Goal: Task Accomplishment & Management: Manage account settings

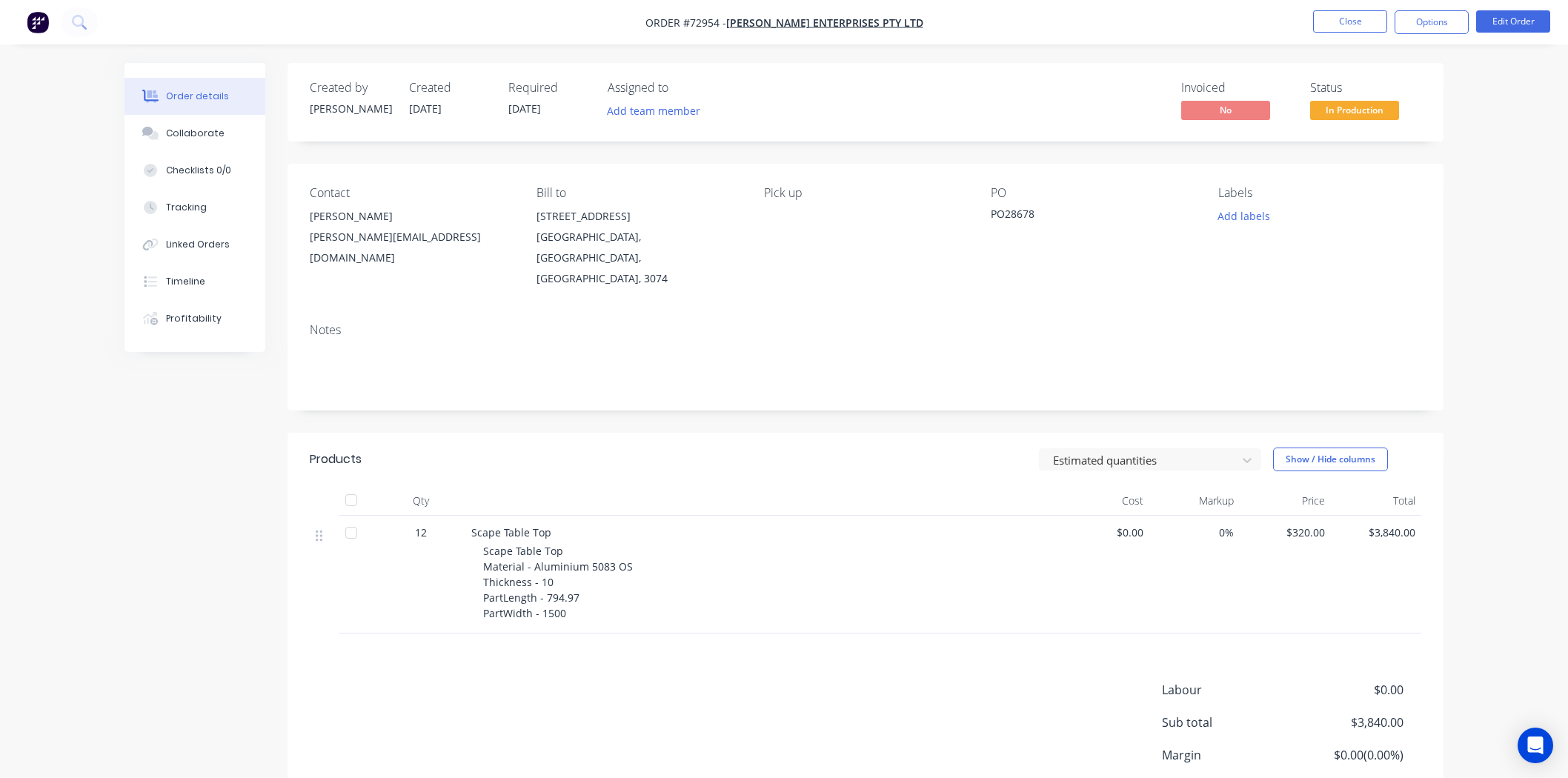
scroll to position [82, 0]
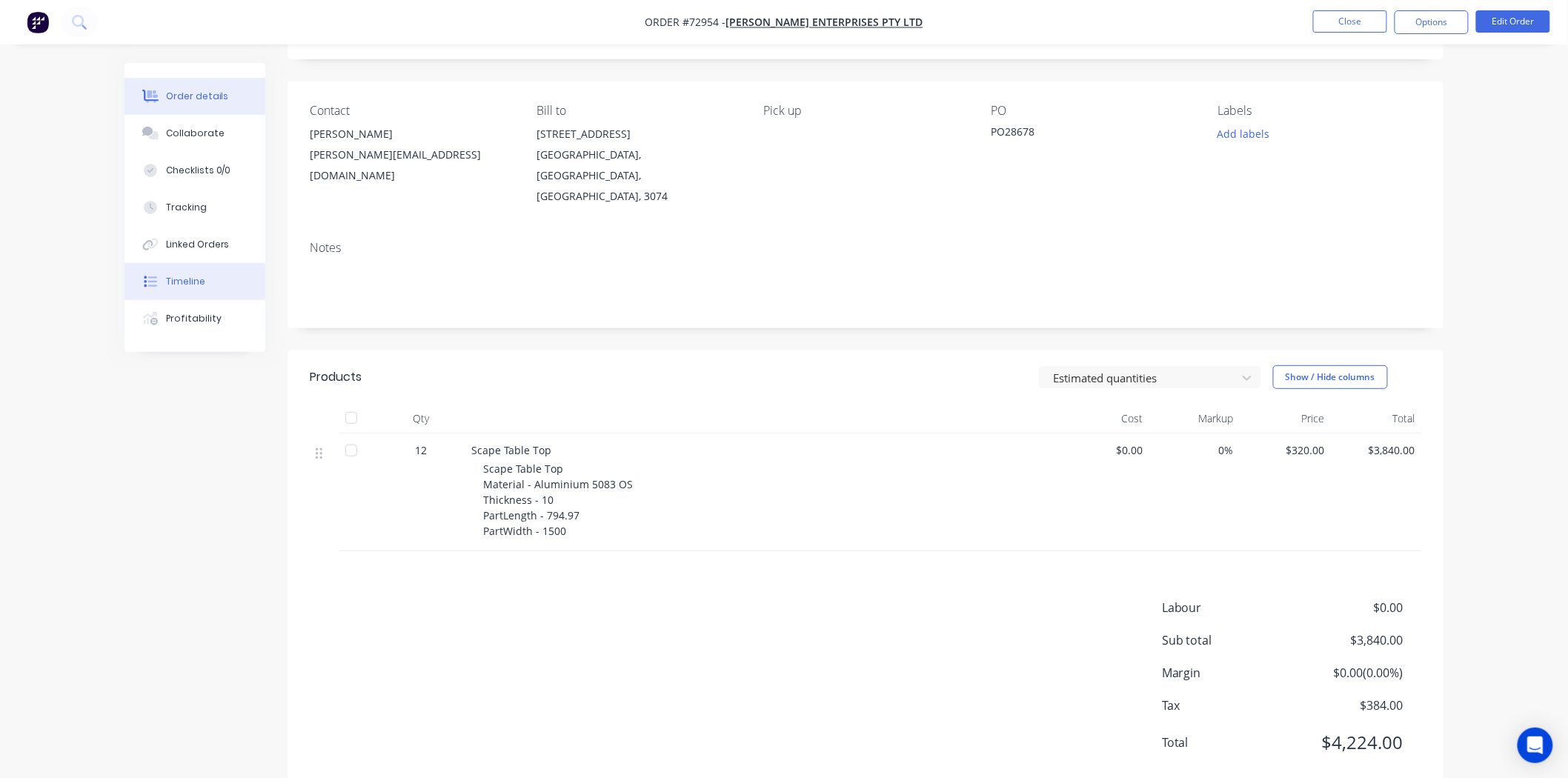
click at [188, 284] on div "Timeline" at bounding box center [185, 281] width 39 height 13
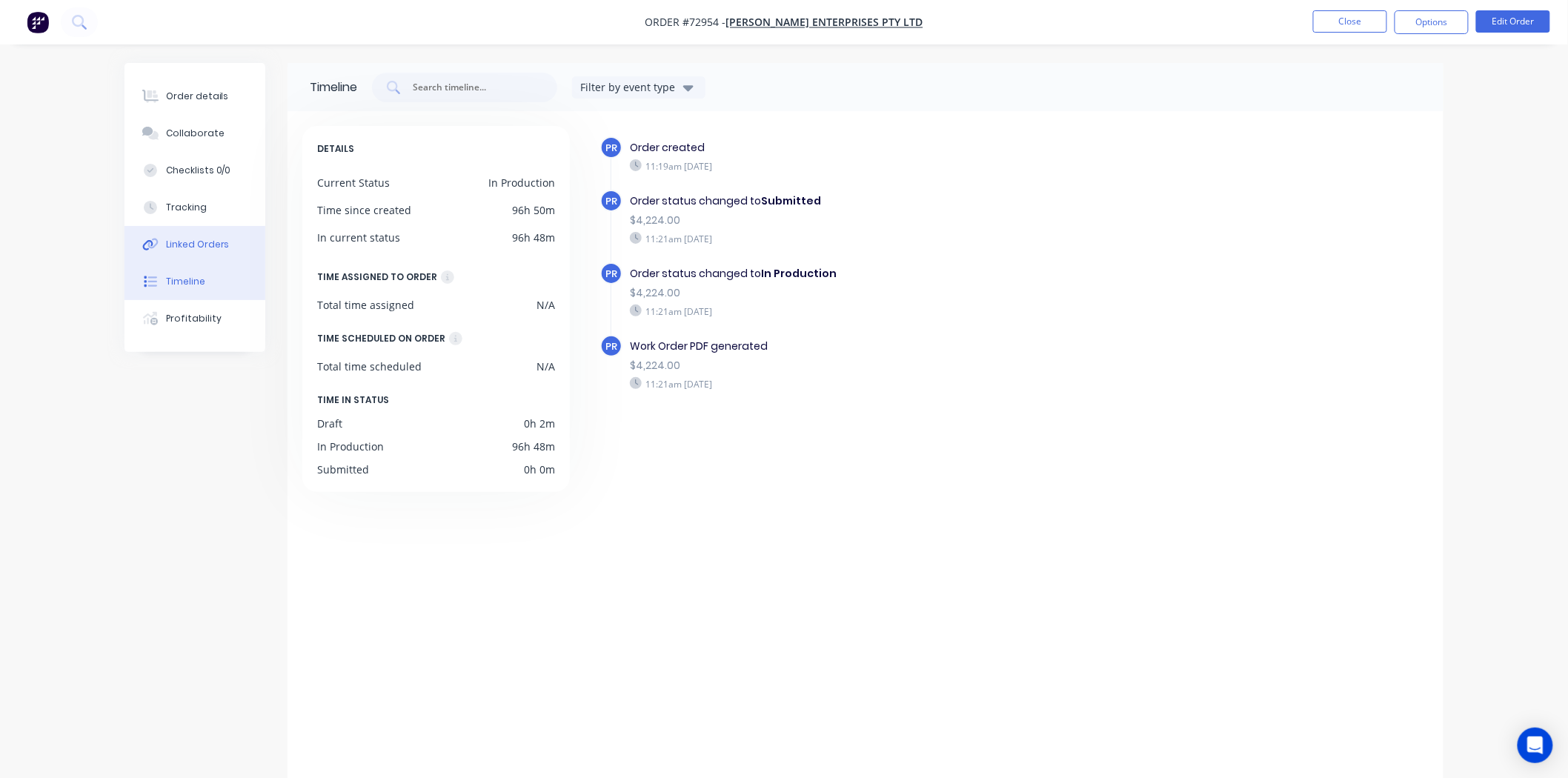
click at [197, 249] on div "Linked Orders" at bounding box center [197, 245] width 64 height 13
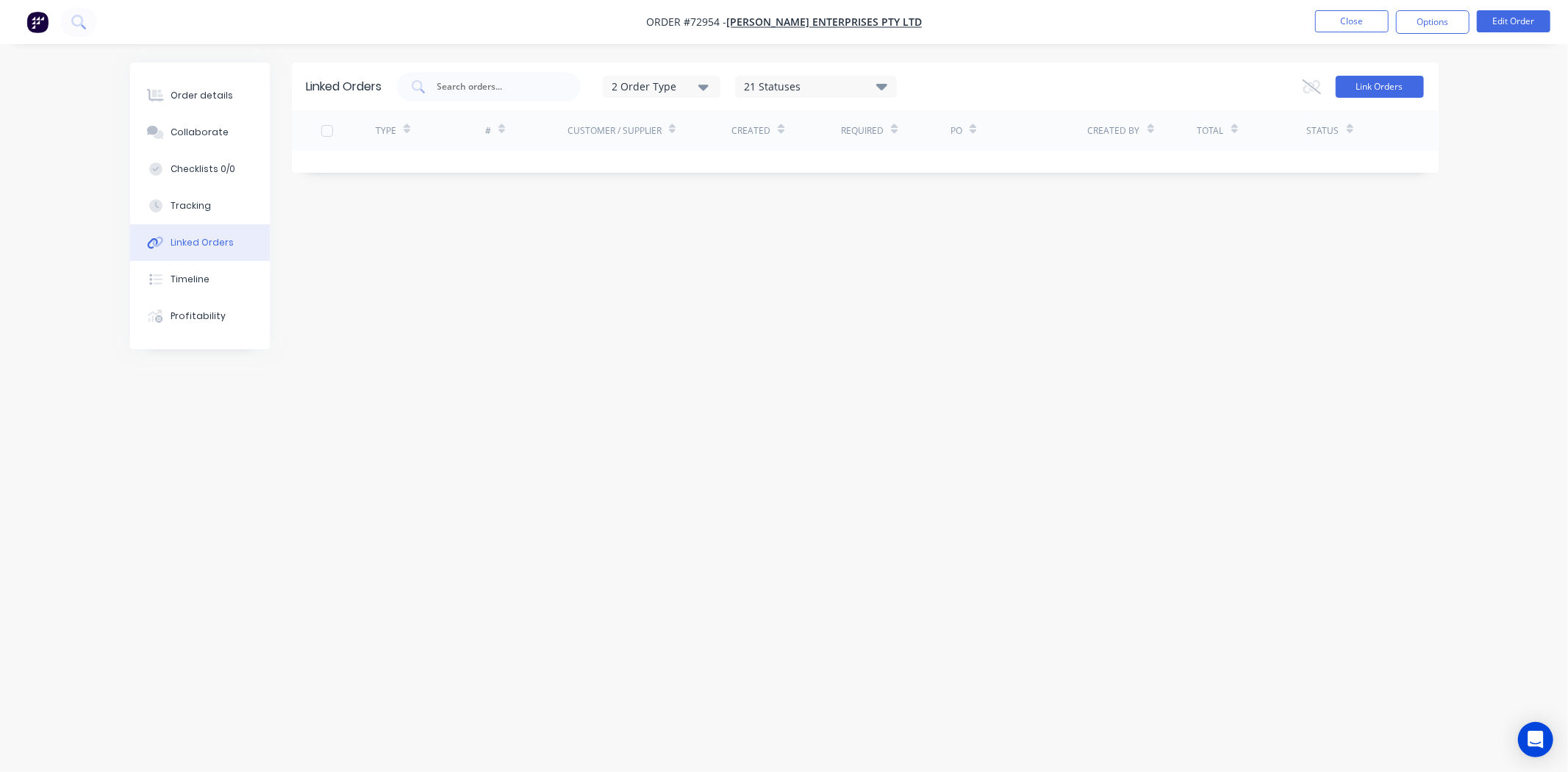
click at [1377, 83] on button "Link Orders" at bounding box center [1379, 86] width 88 height 22
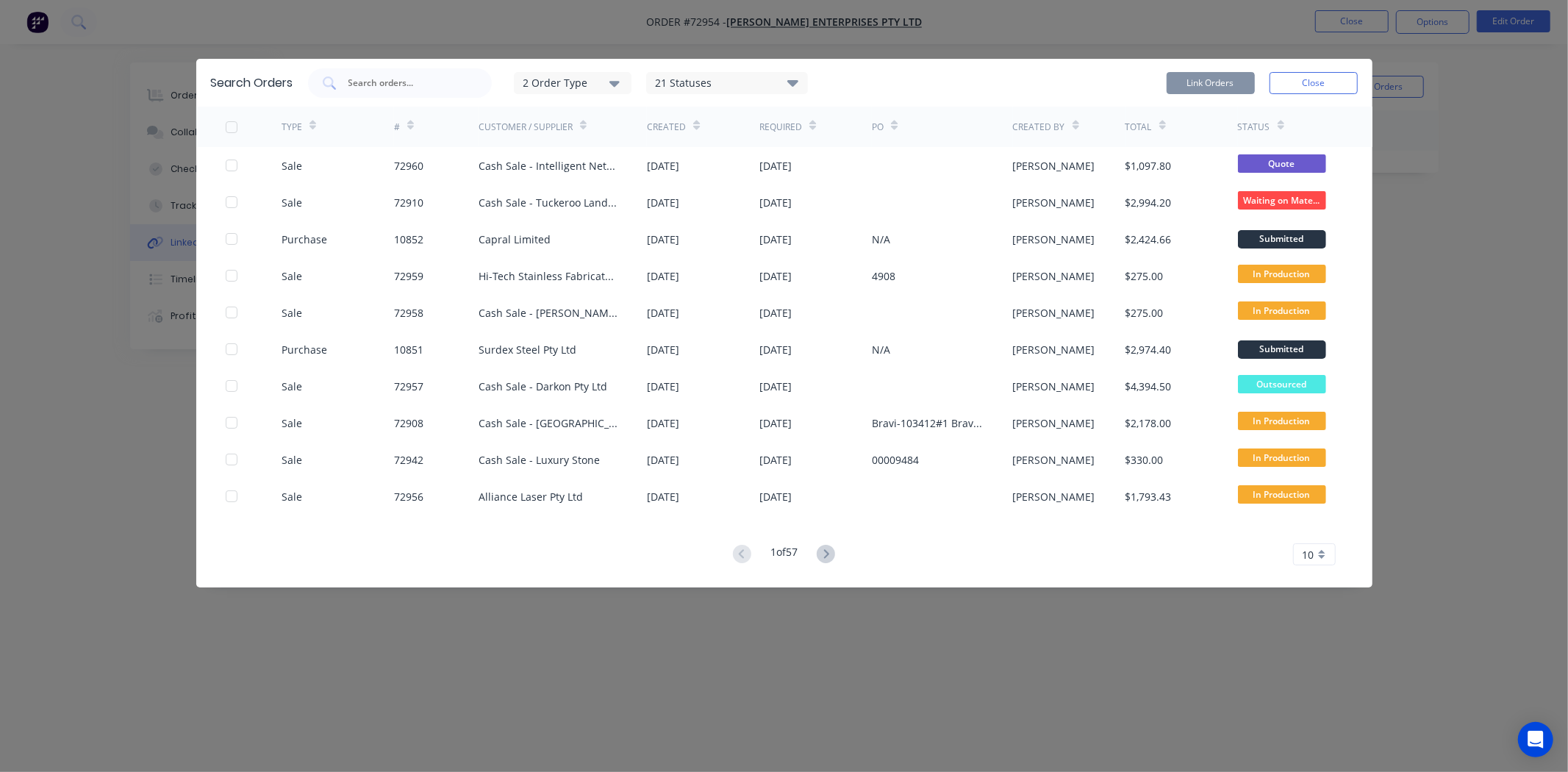
click at [619, 85] on icon "button" at bounding box center [614, 83] width 10 height 16
click at [625, 109] on div "button" at bounding box center [636, 119] width 29 height 29
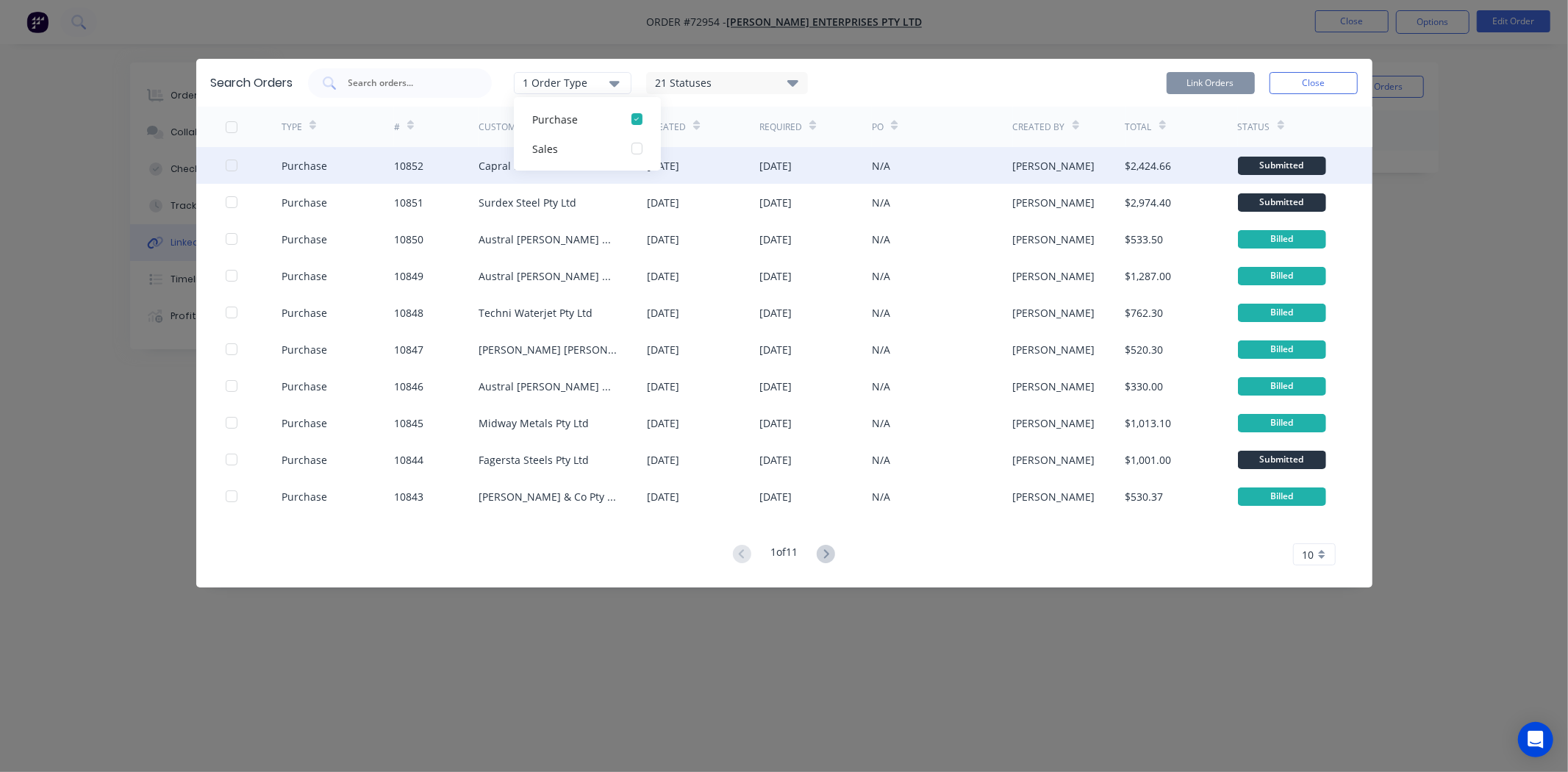
click at [235, 168] on div at bounding box center [231, 165] width 29 height 29
click at [1189, 86] on button "Link Orders" at bounding box center [1210, 83] width 88 height 22
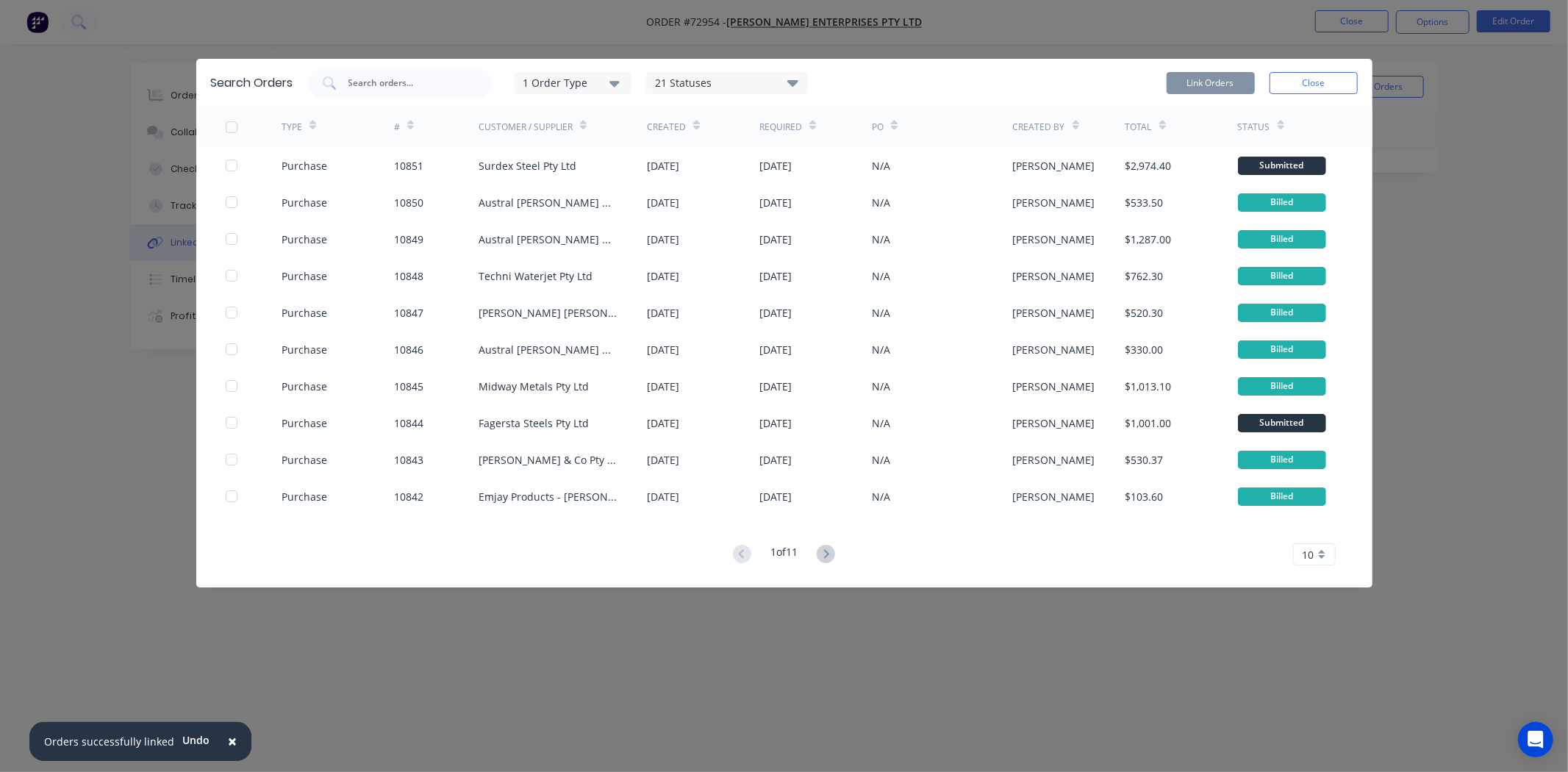
click at [228, 744] on span "×" at bounding box center [232, 742] width 9 height 21
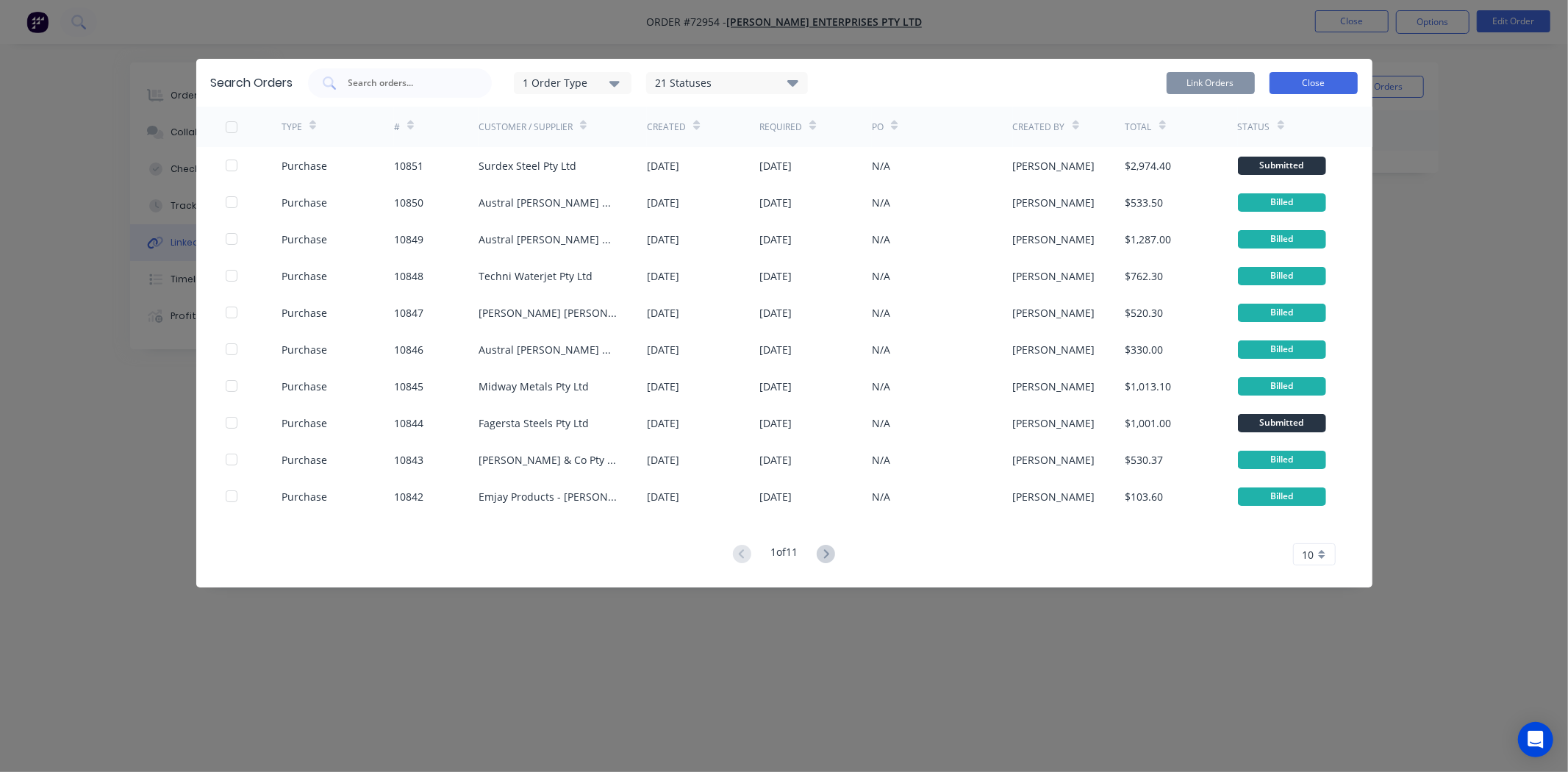
click at [1310, 85] on button "Close" at bounding box center [1313, 83] width 88 height 22
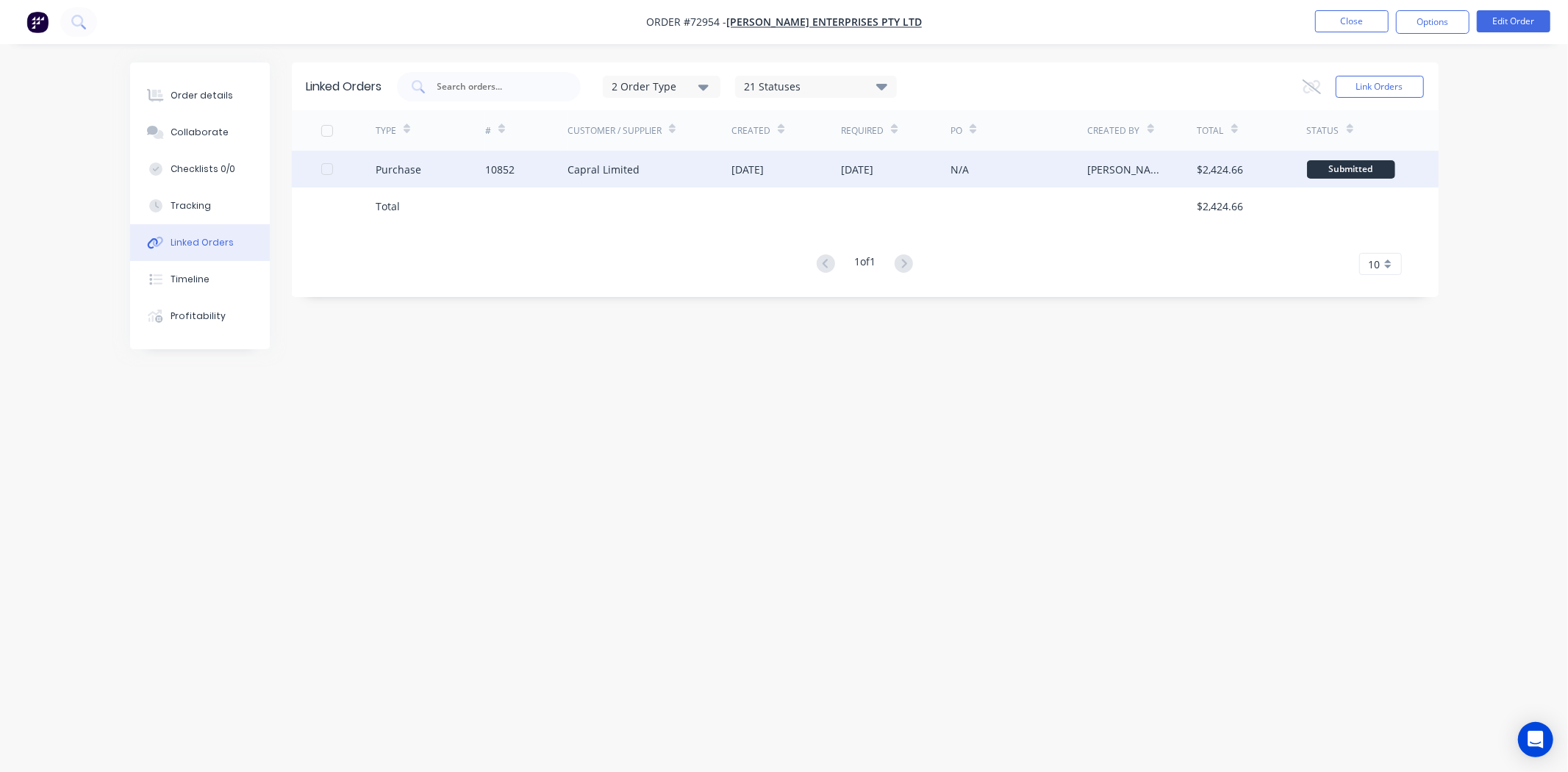
click at [873, 172] on div "[DATE]" at bounding box center [857, 169] width 32 height 15
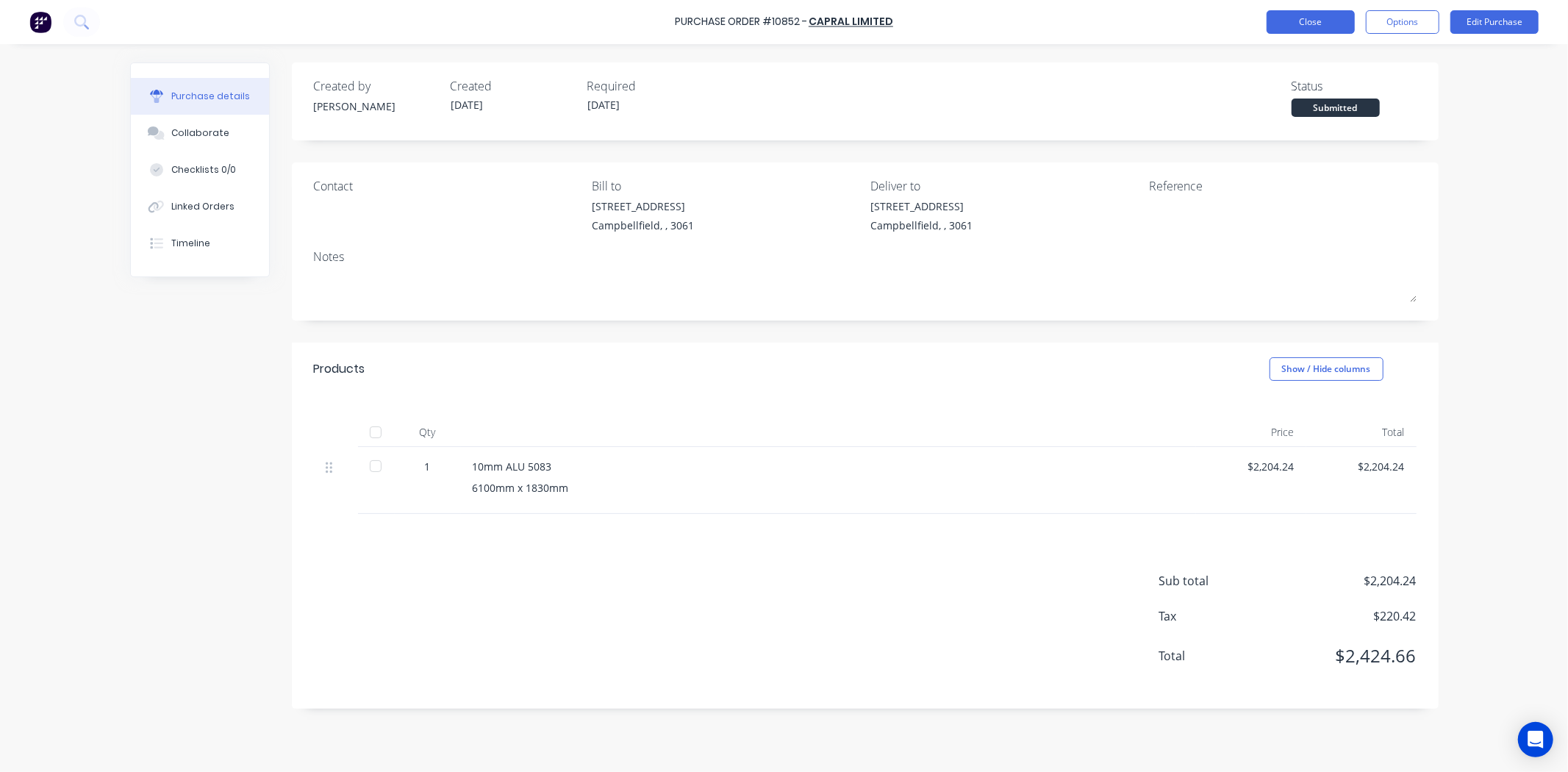
click at [1316, 28] on button "Close" at bounding box center [1310, 22] width 88 height 24
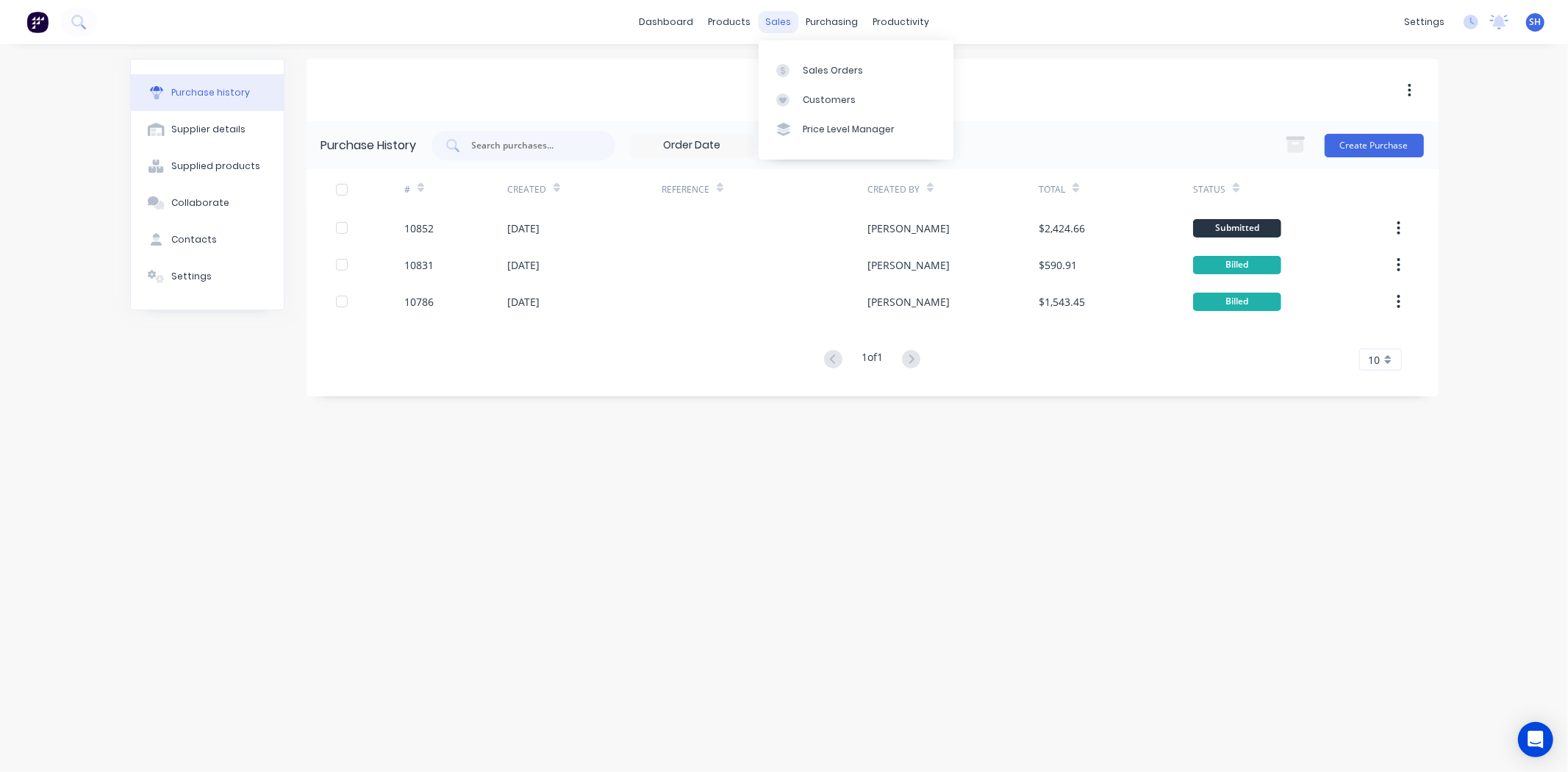
click at [777, 28] on div "sales" at bounding box center [777, 22] width 41 height 22
click at [805, 72] on div "Sales Orders" at bounding box center [833, 70] width 61 height 13
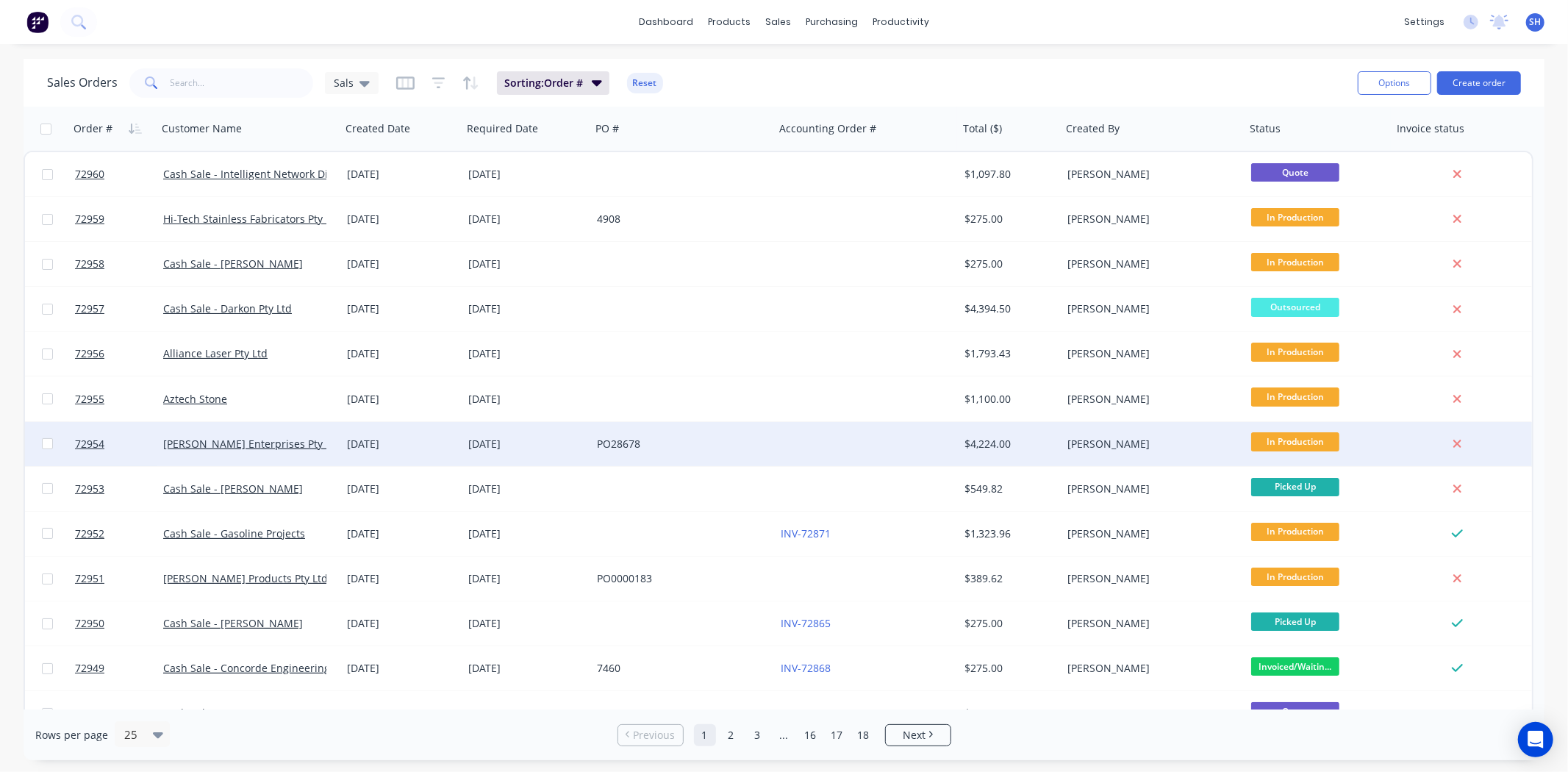
click at [373, 442] on div "[DATE]" at bounding box center [401, 443] width 109 height 14
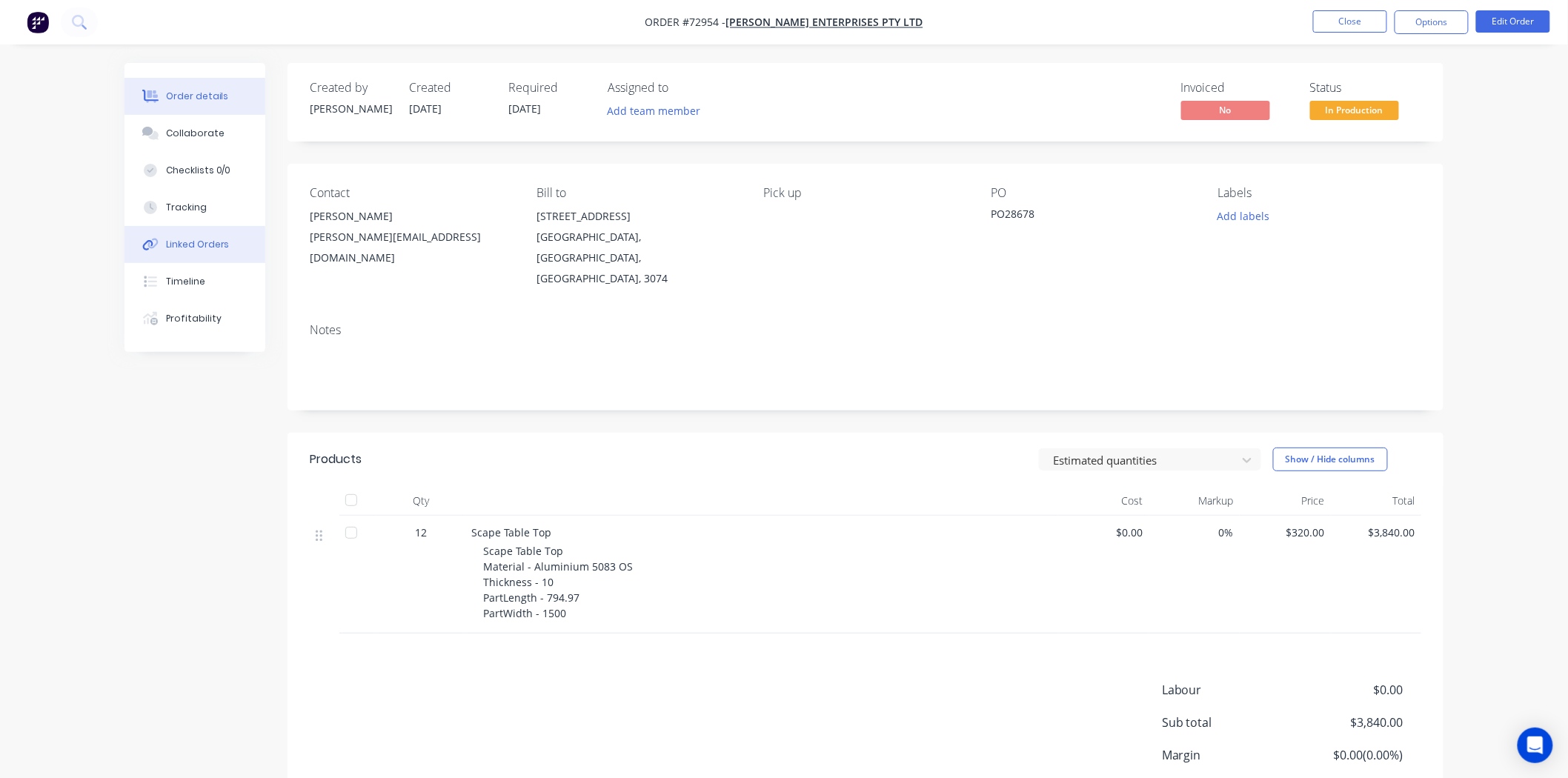
click at [209, 243] on div "Linked Orders" at bounding box center [197, 245] width 64 height 13
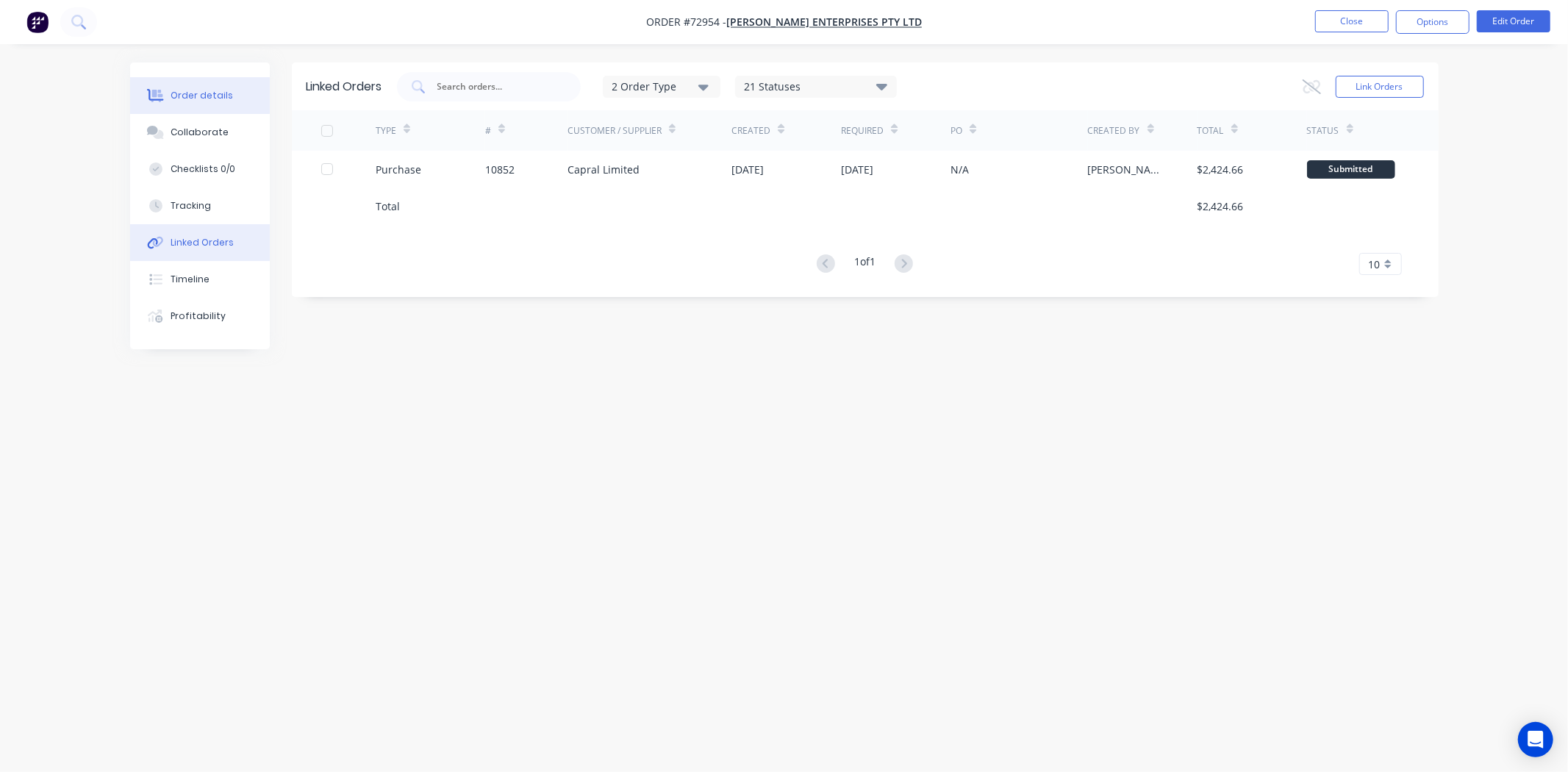
click at [200, 98] on div "Order details" at bounding box center [202, 96] width 63 height 13
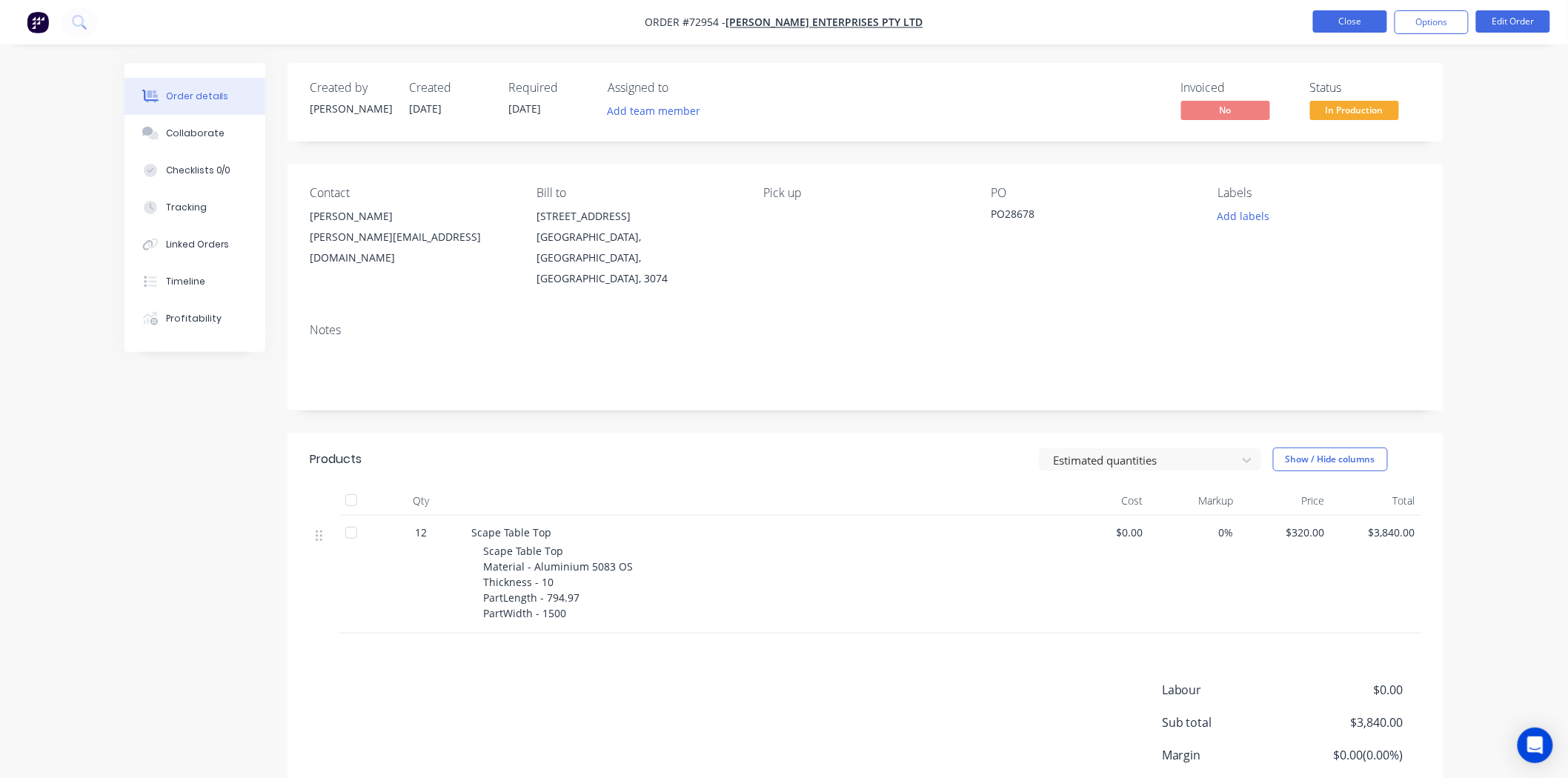
click at [1337, 22] on button "Close" at bounding box center [1349, 21] width 74 height 22
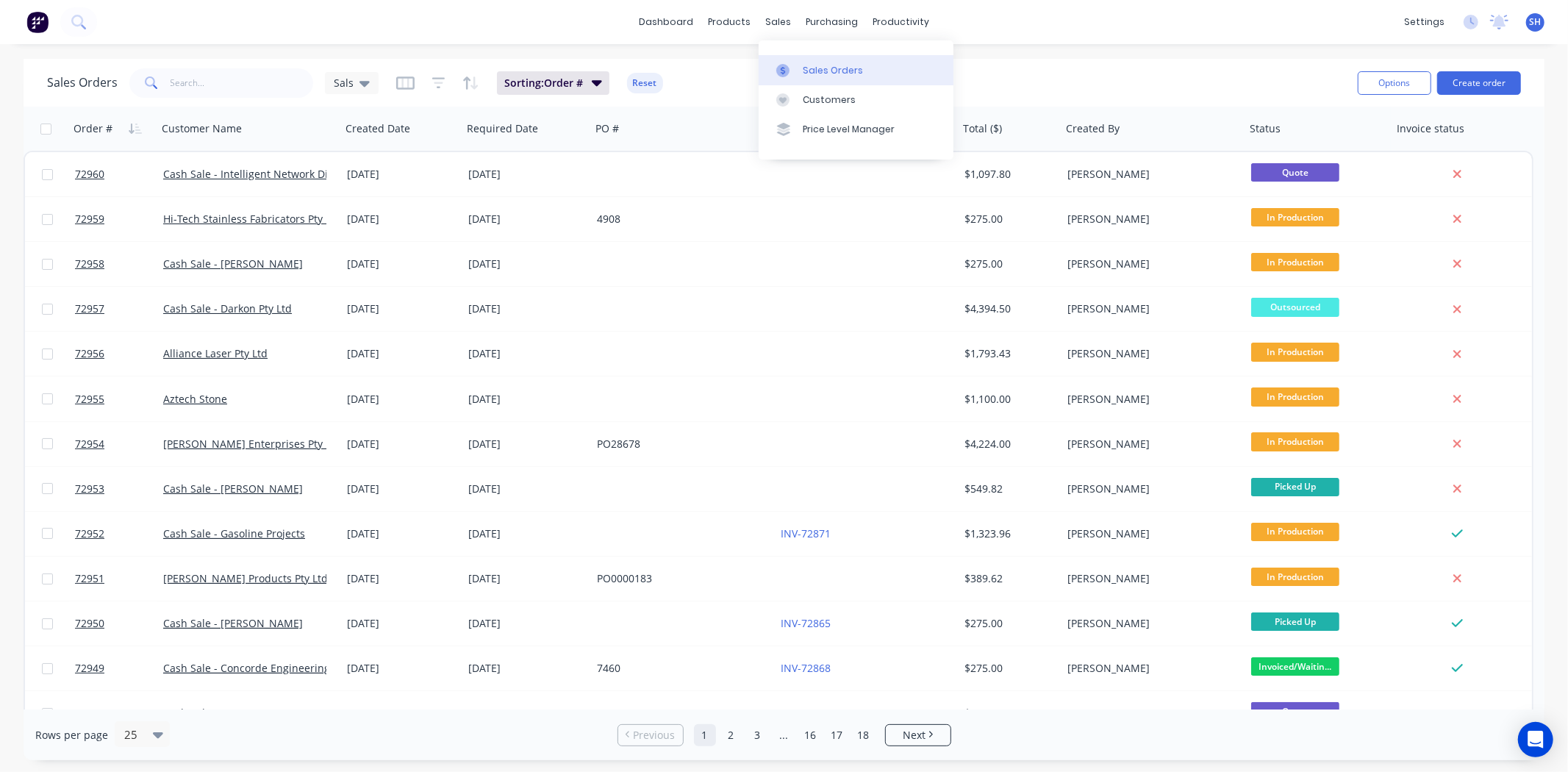
click at [812, 64] on div "Sales Orders" at bounding box center [833, 70] width 61 height 13
click at [917, 60] on link "Workflow" at bounding box center [958, 69] width 195 height 29
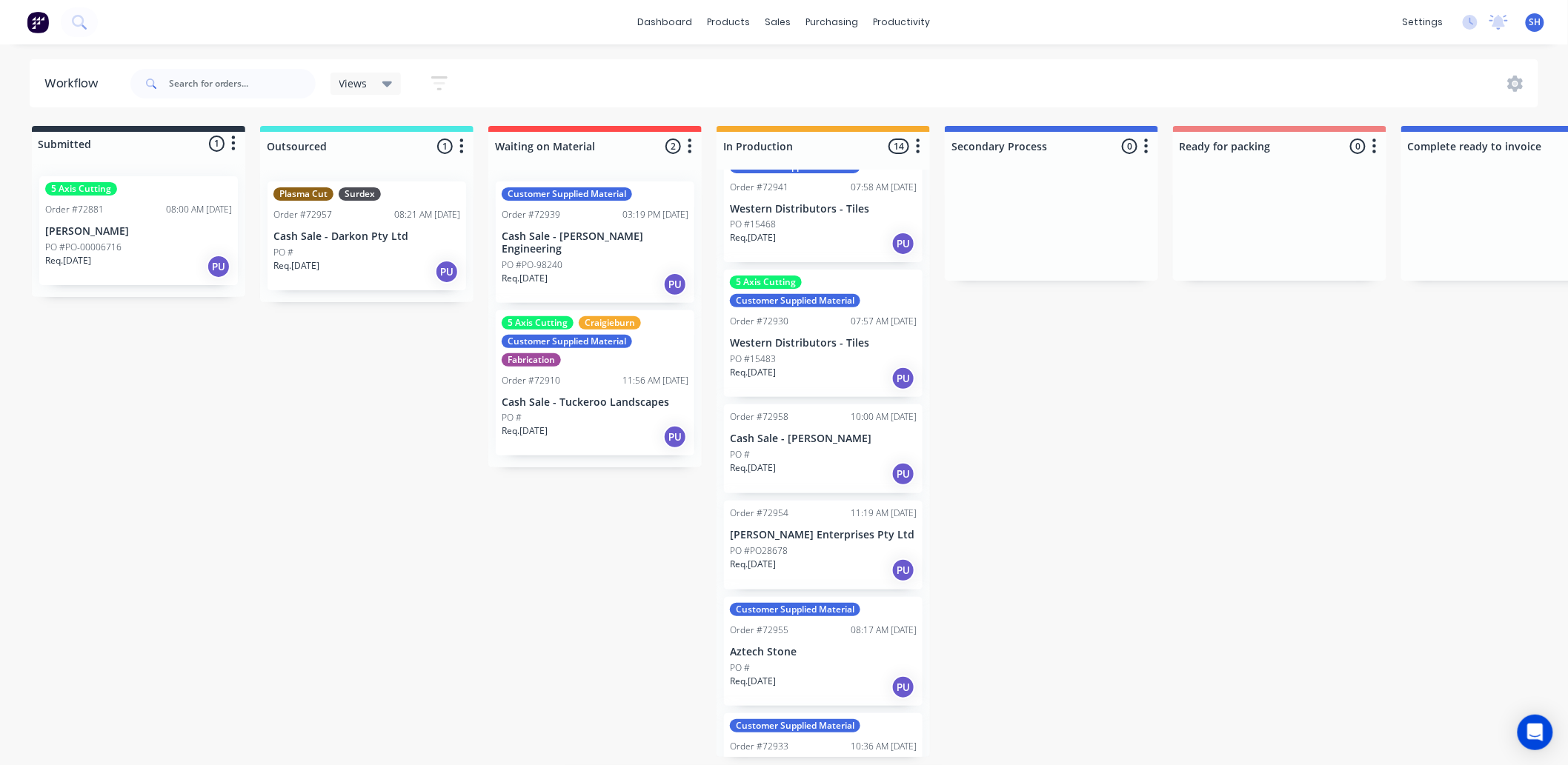
scroll to position [411, 0]
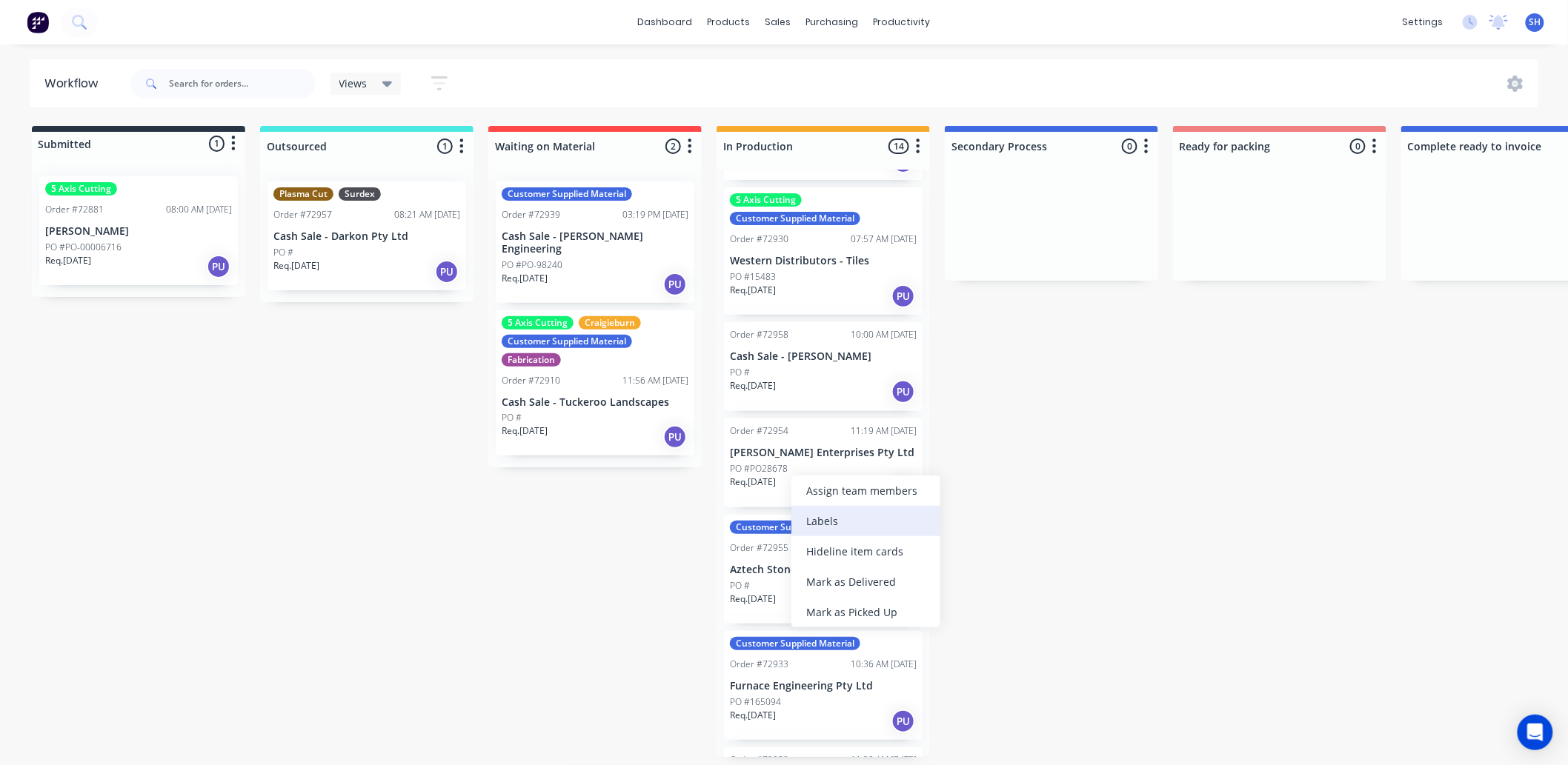
click at [829, 527] on div "Labels" at bounding box center [866, 521] width 149 height 31
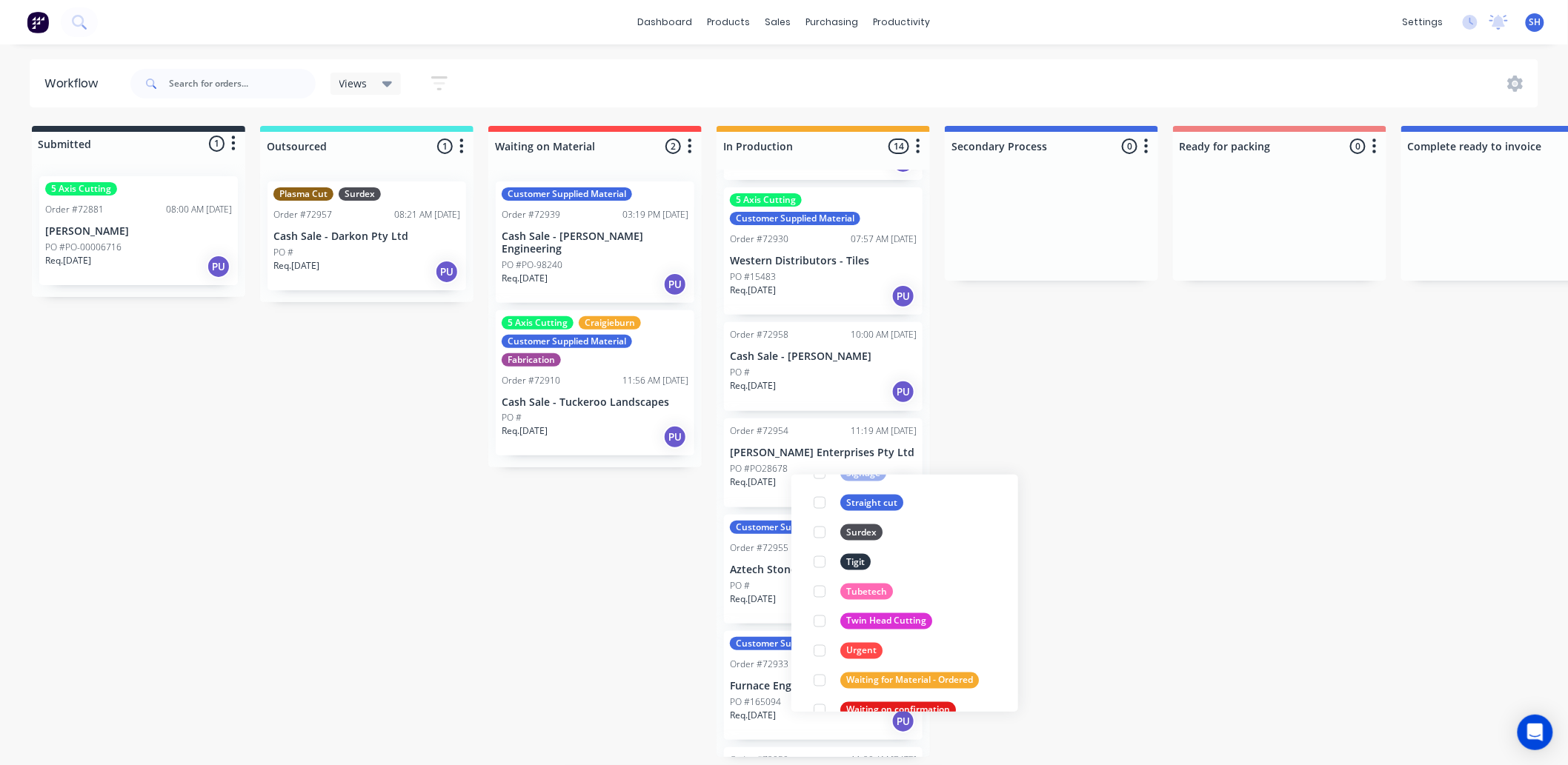
scroll to position [1066, 0]
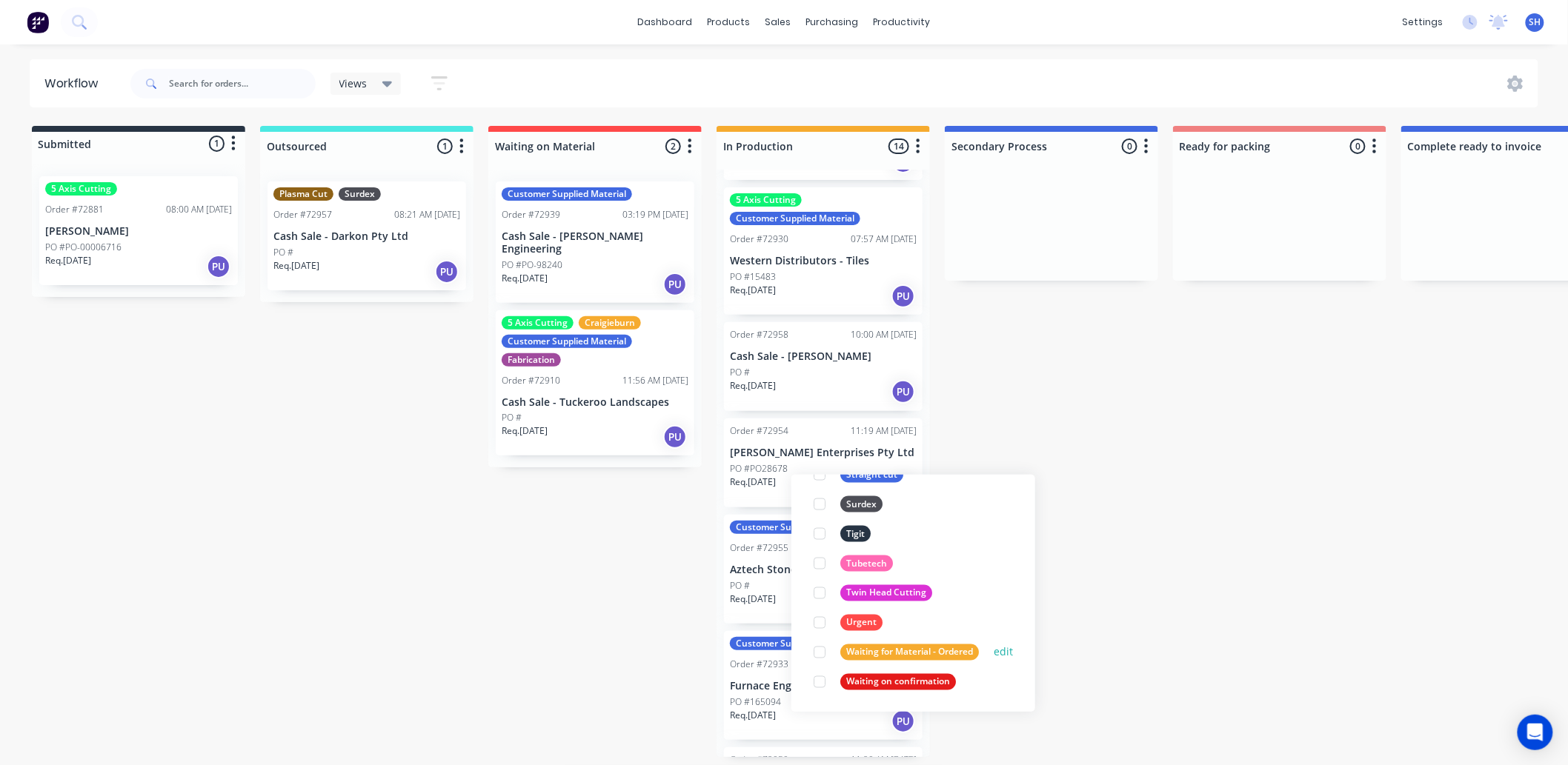
click at [821, 657] on div at bounding box center [819, 652] width 30 height 30
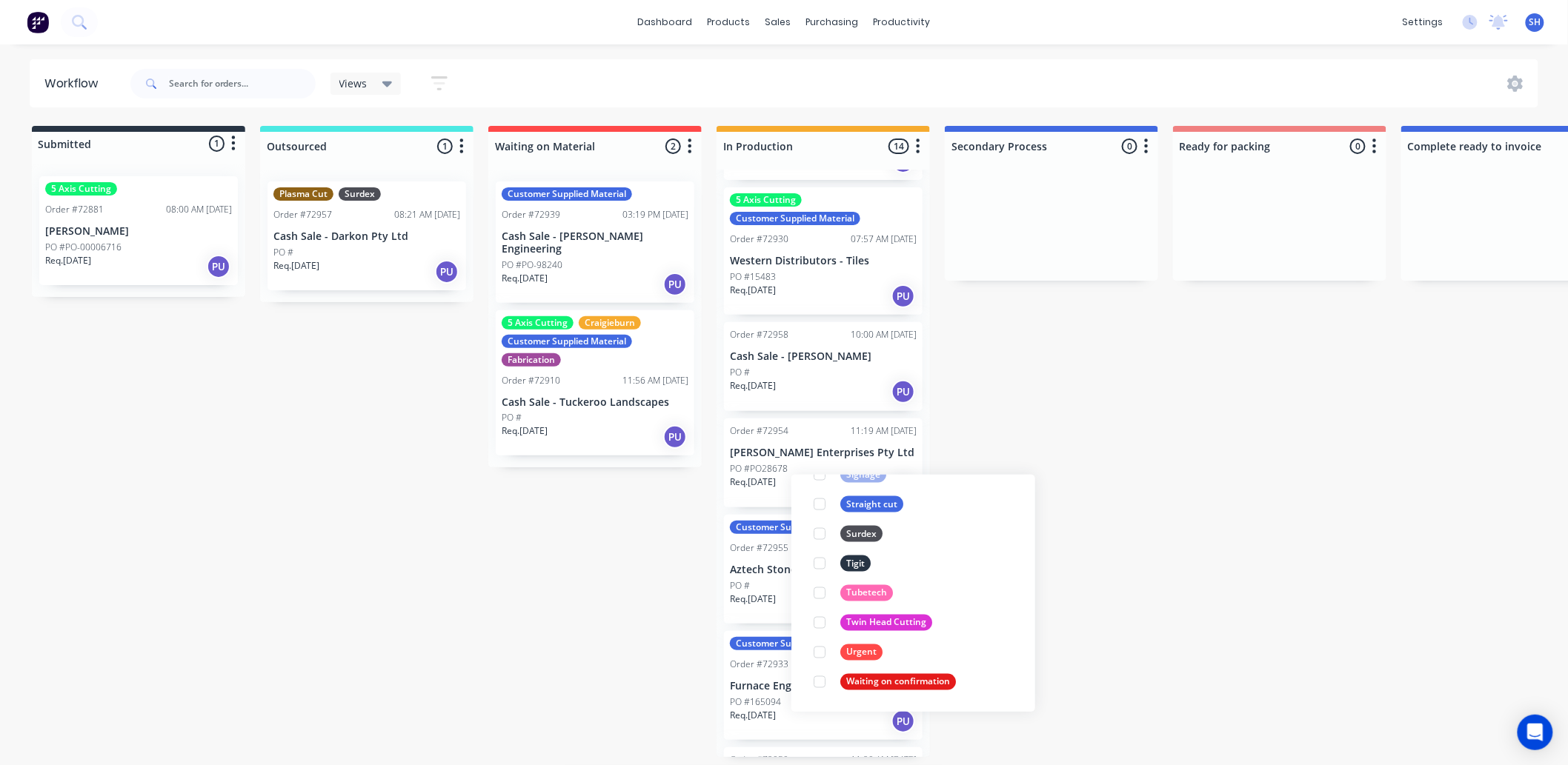
scroll to position [0, 0]
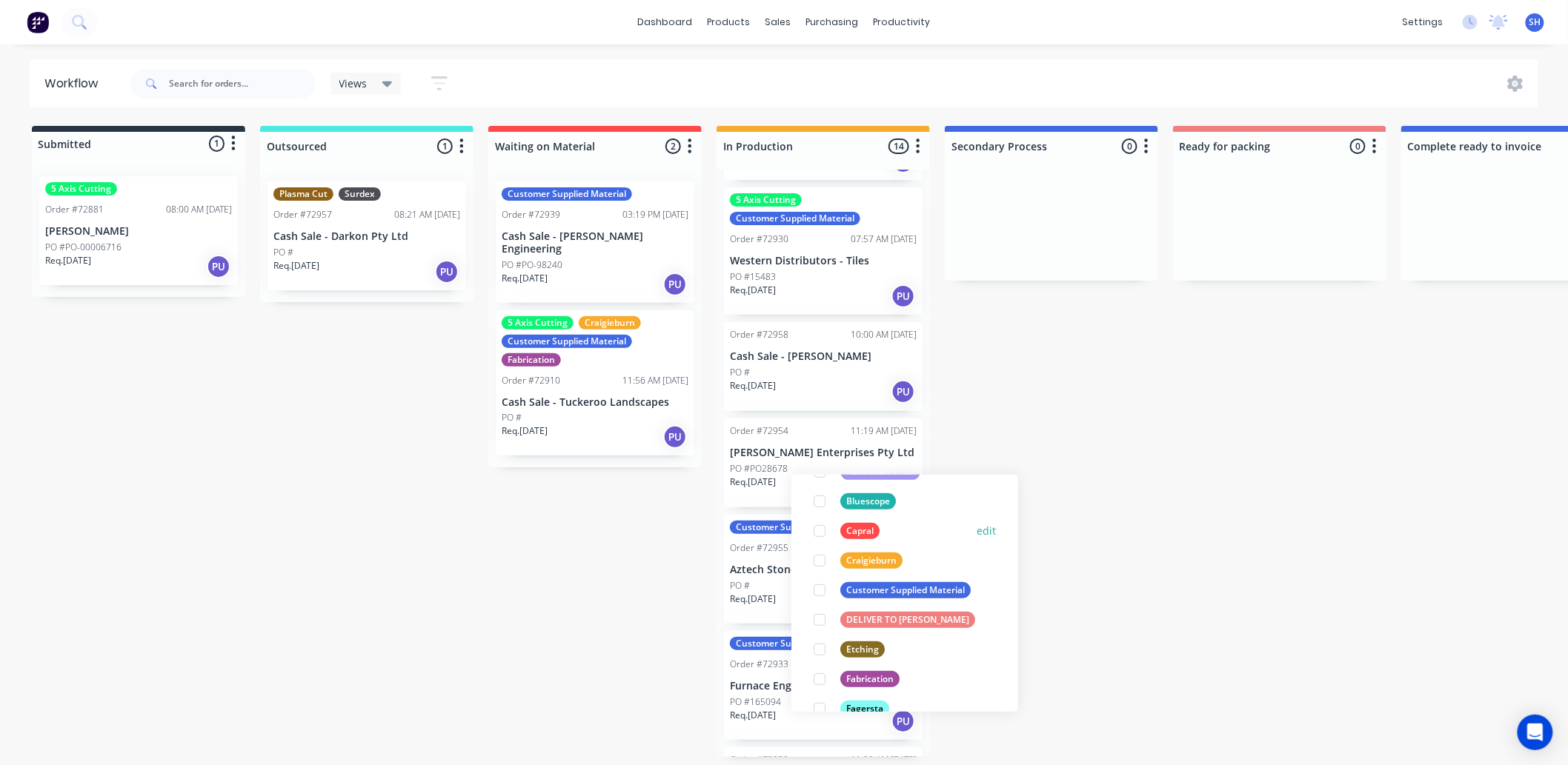
click at [820, 531] on div at bounding box center [819, 531] width 30 height 30
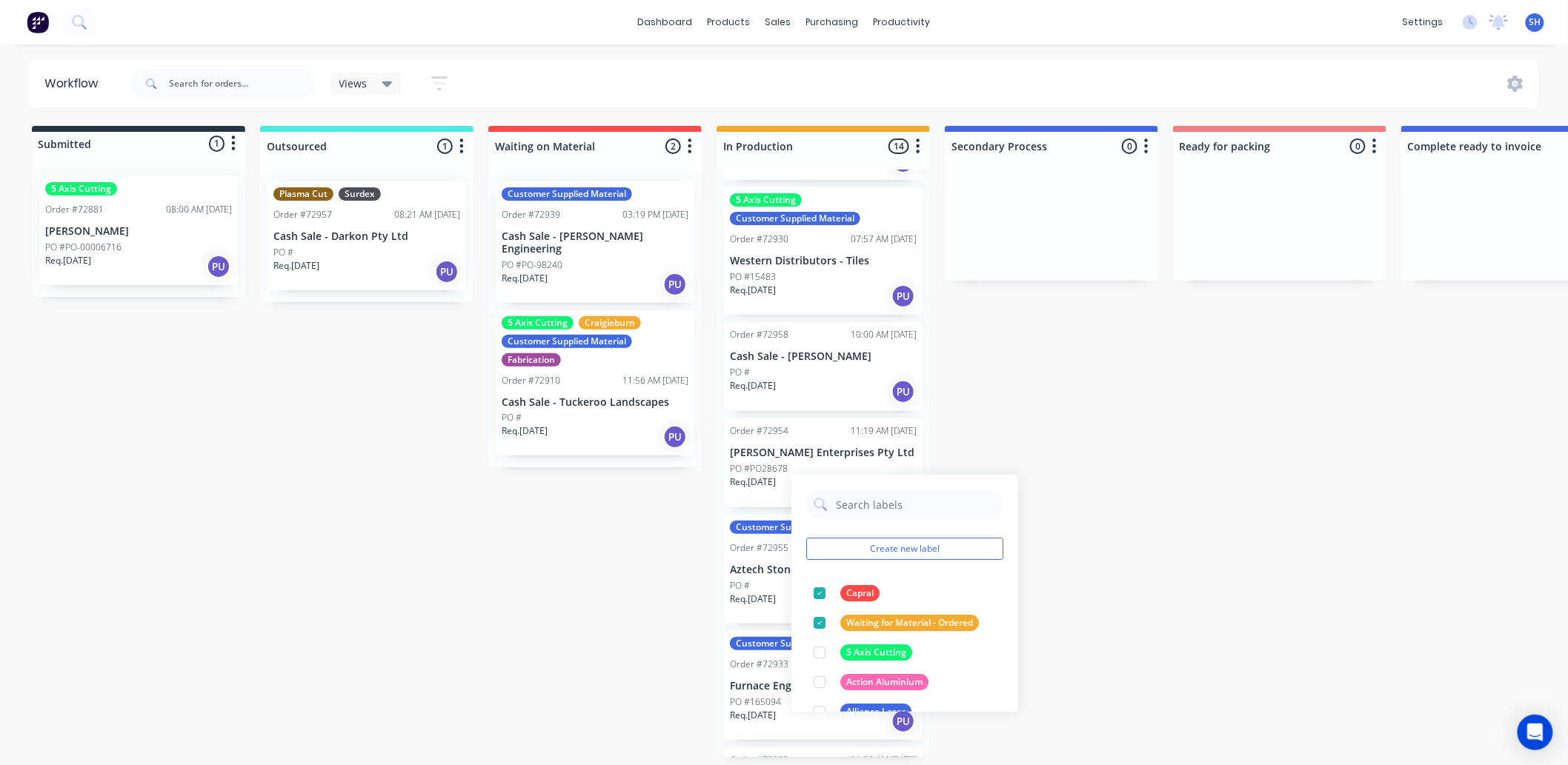
click at [1096, 568] on div "Submitted 1 Status colour #273444 hex #273444 Save Cancel Summaries Total order…" at bounding box center [1331, 442] width 2685 height 631
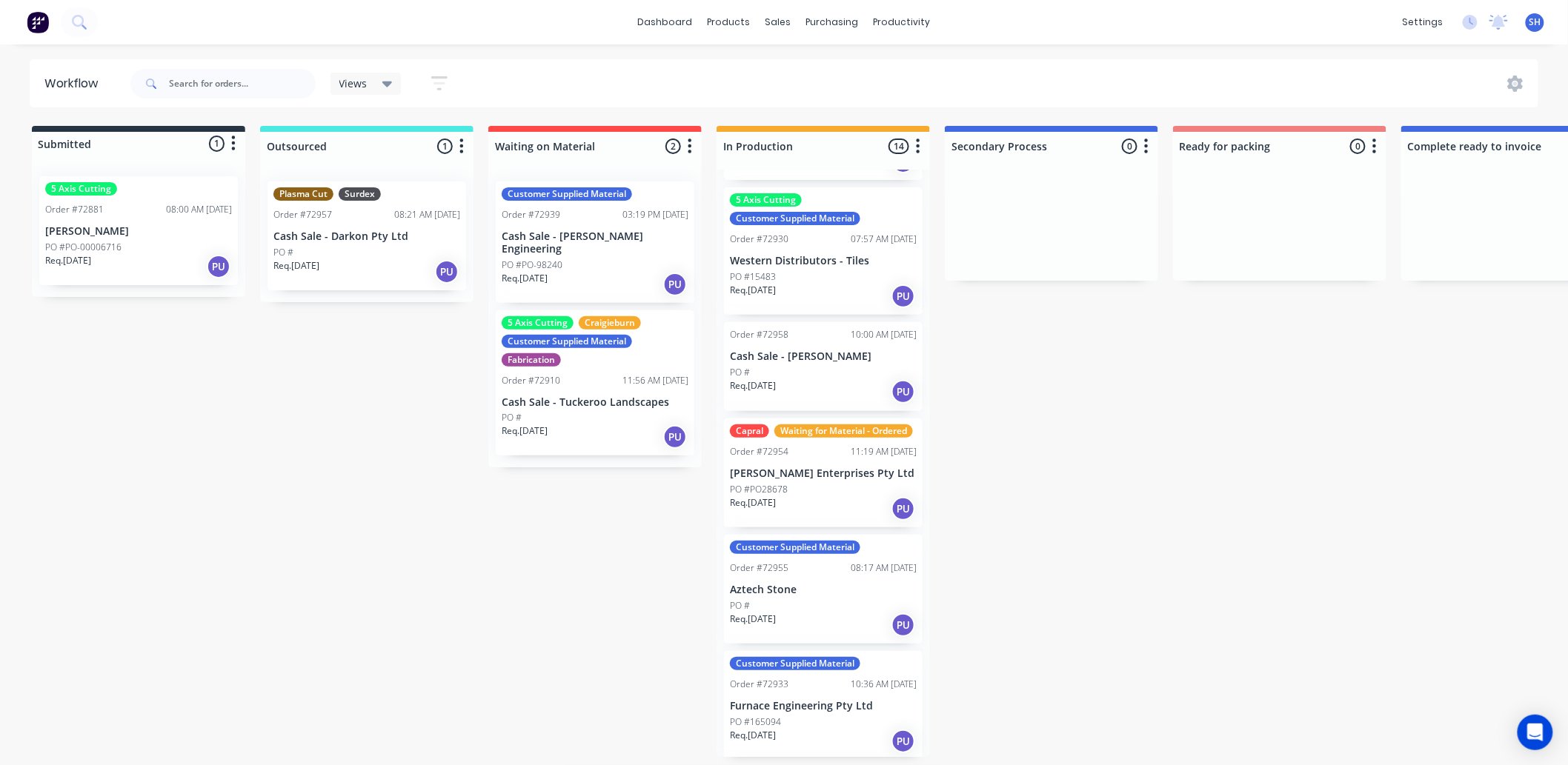
click at [766, 496] on p "PO #PO28678" at bounding box center [759, 490] width 57 height 13
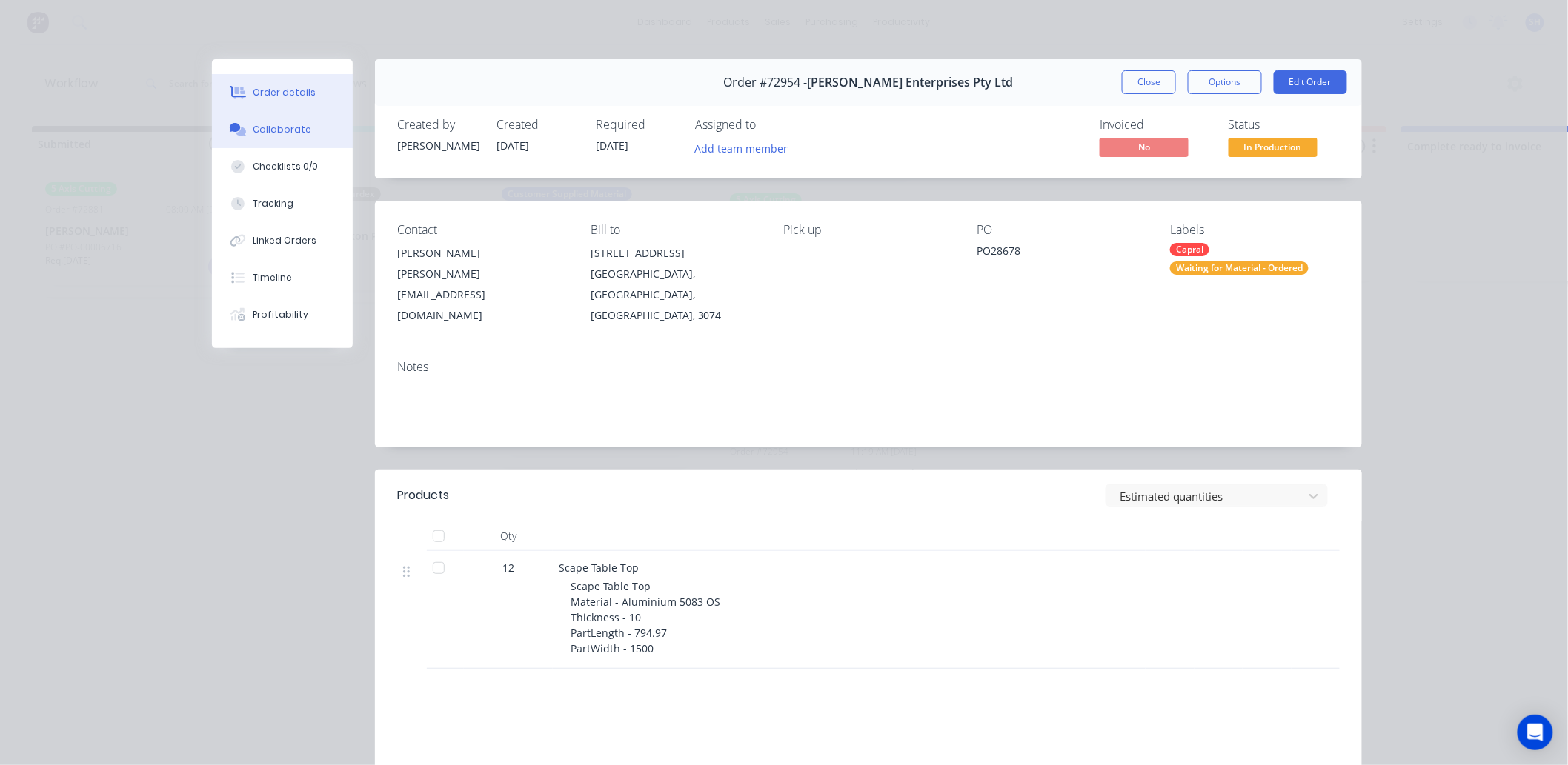
click at [290, 131] on div "Collaborate" at bounding box center [282, 130] width 58 height 13
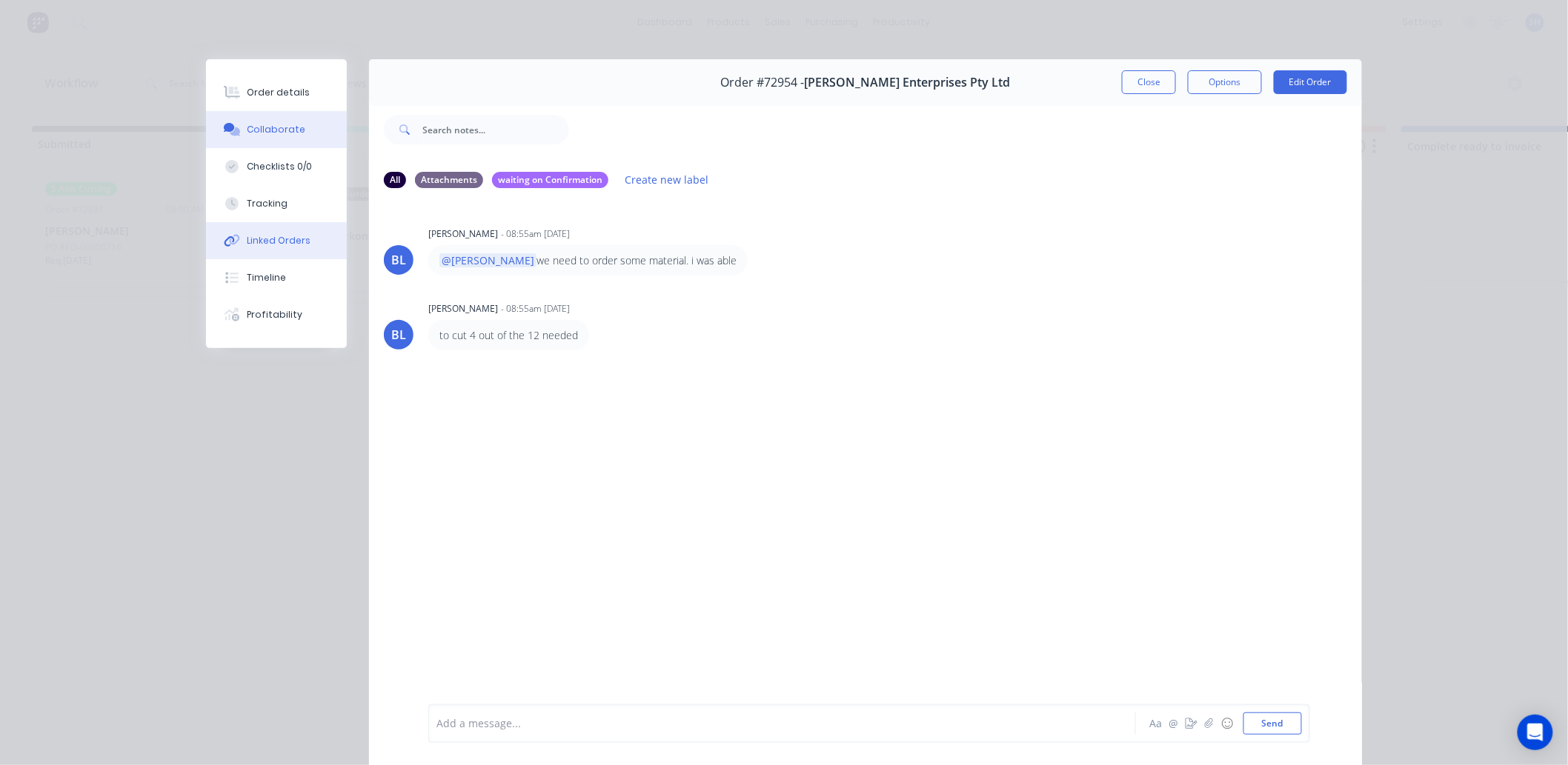
click at [291, 237] on div "Linked Orders" at bounding box center [279, 241] width 64 height 13
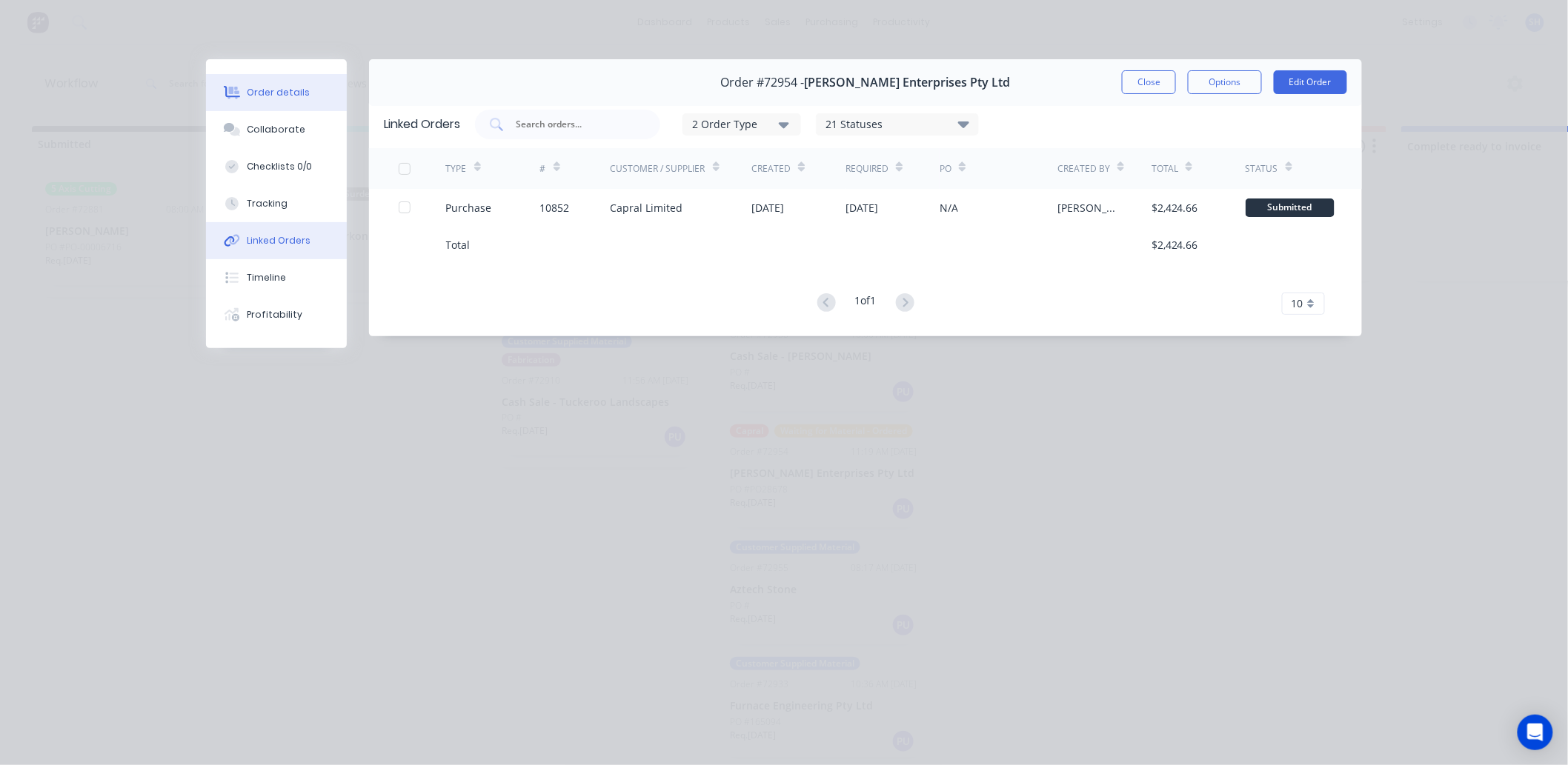
click at [275, 94] on div "Order details" at bounding box center [279, 93] width 63 height 13
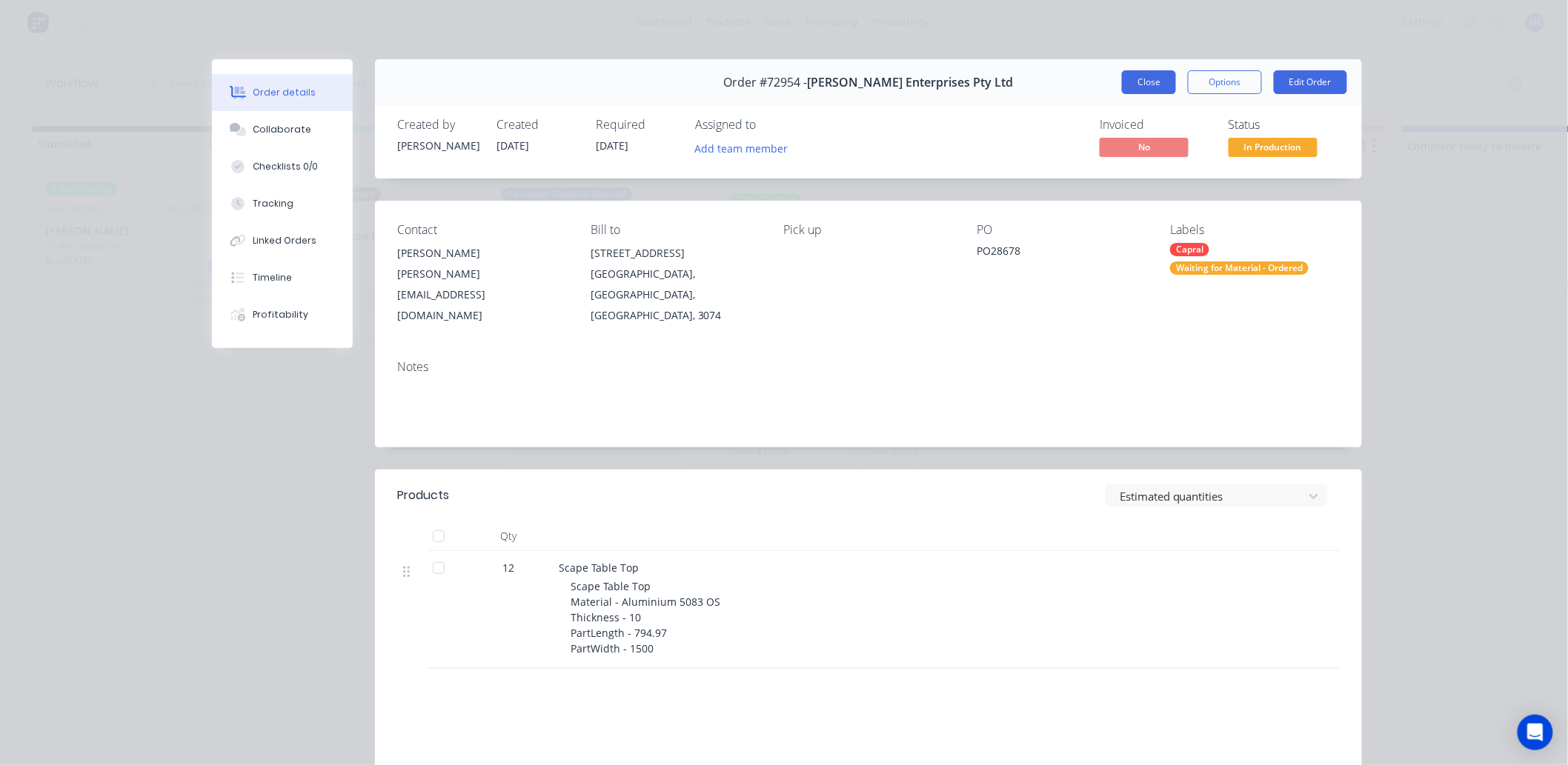
click at [1151, 71] on button "Close" at bounding box center [1148, 82] width 55 height 24
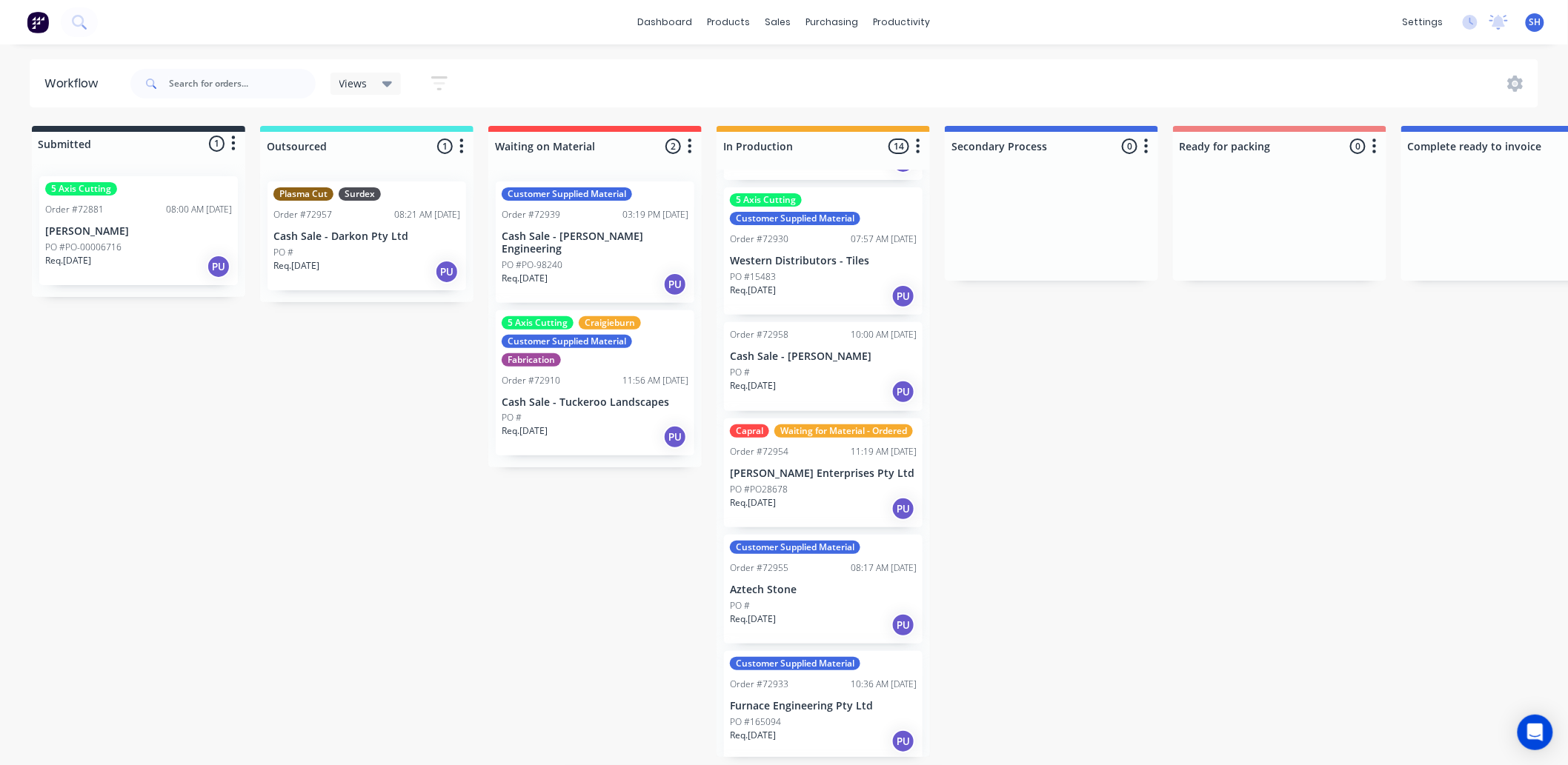
click at [809, 385] on div "Req. [DATE] PU" at bounding box center [823, 391] width 187 height 25
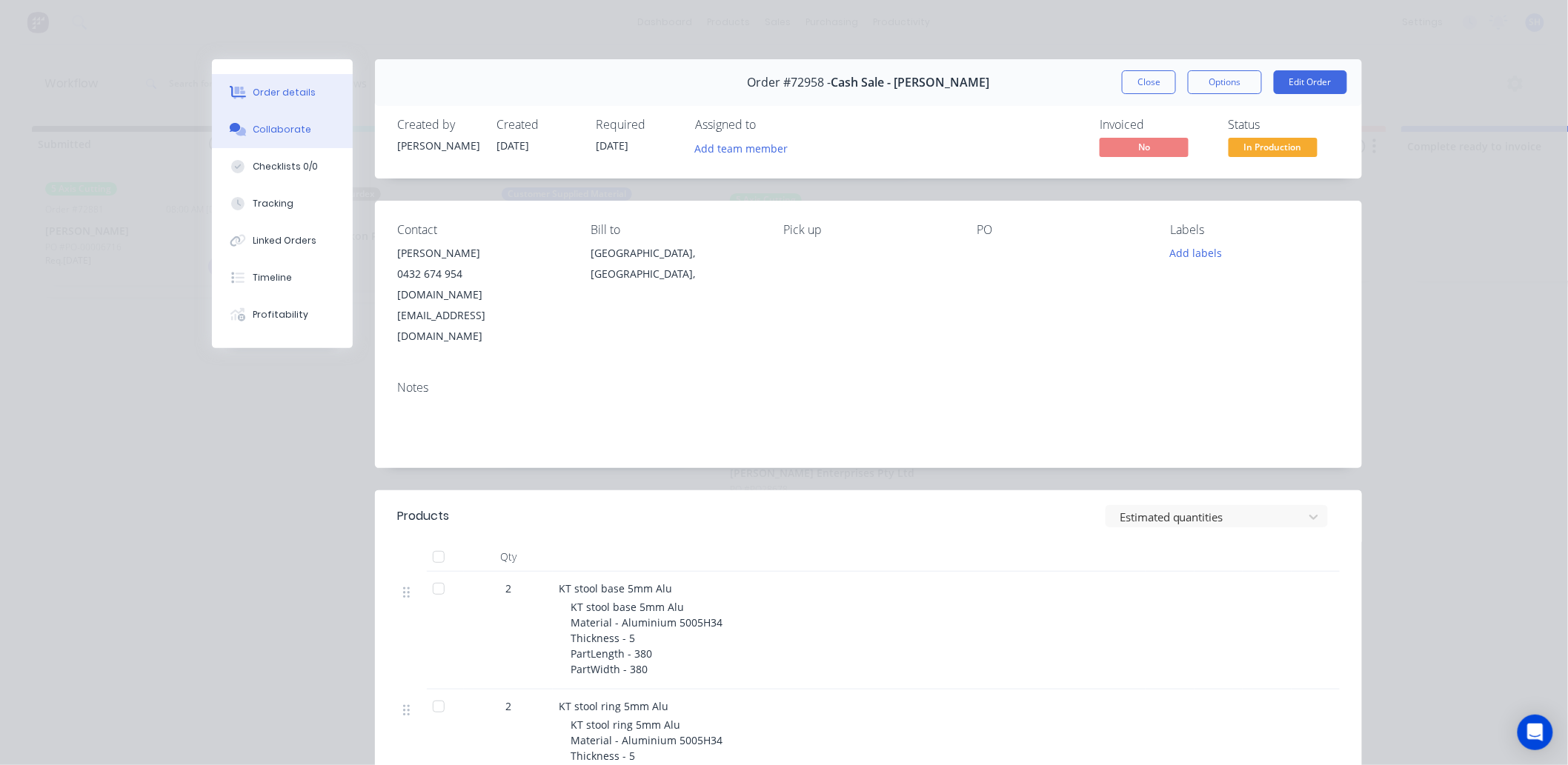
click at [279, 133] on div "Collaborate" at bounding box center [282, 130] width 58 height 13
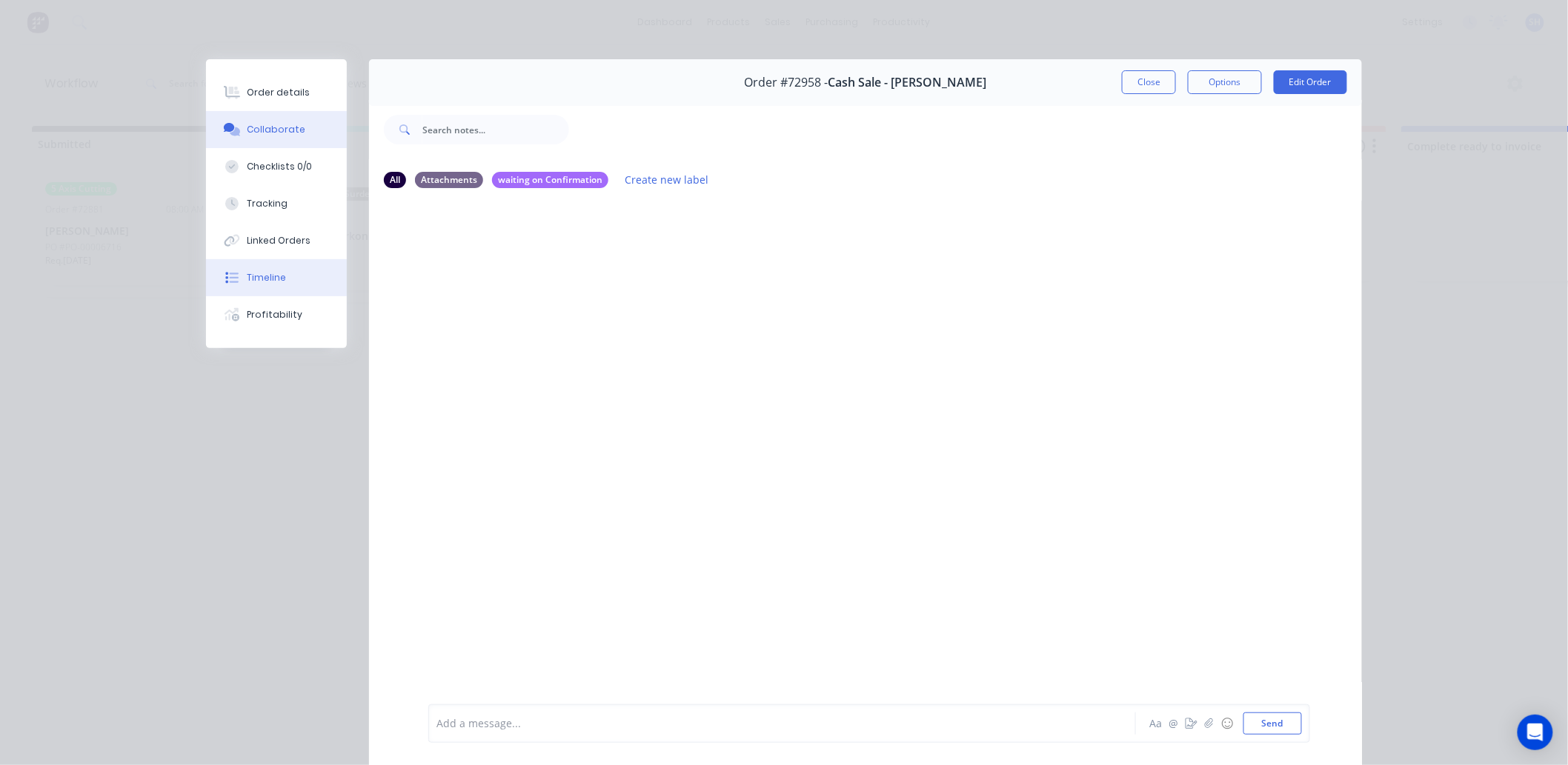
click at [267, 264] on button "Timeline" at bounding box center [276, 277] width 141 height 37
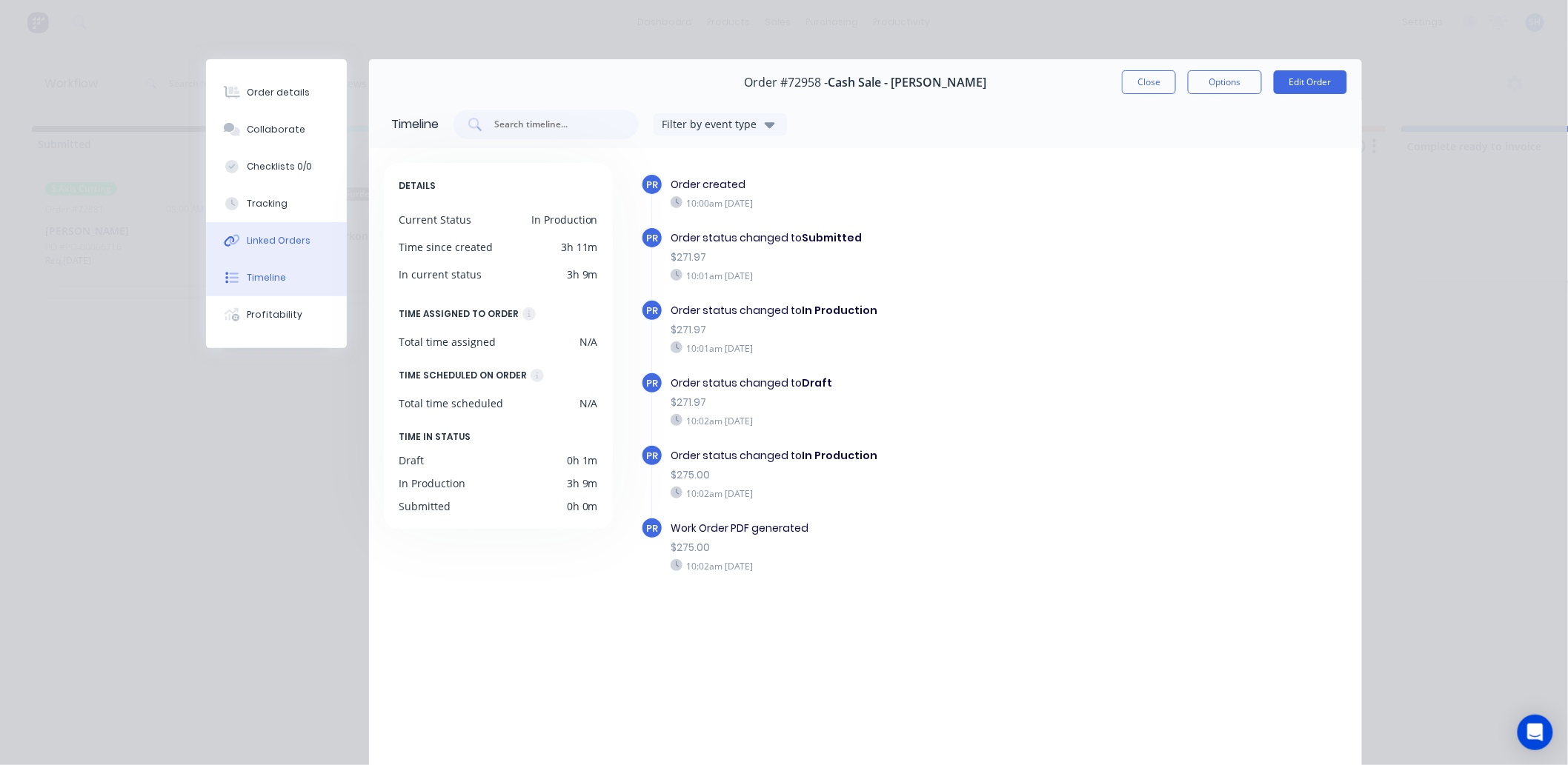
click at [267, 241] on div "Linked Orders" at bounding box center [279, 241] width 64 height 13
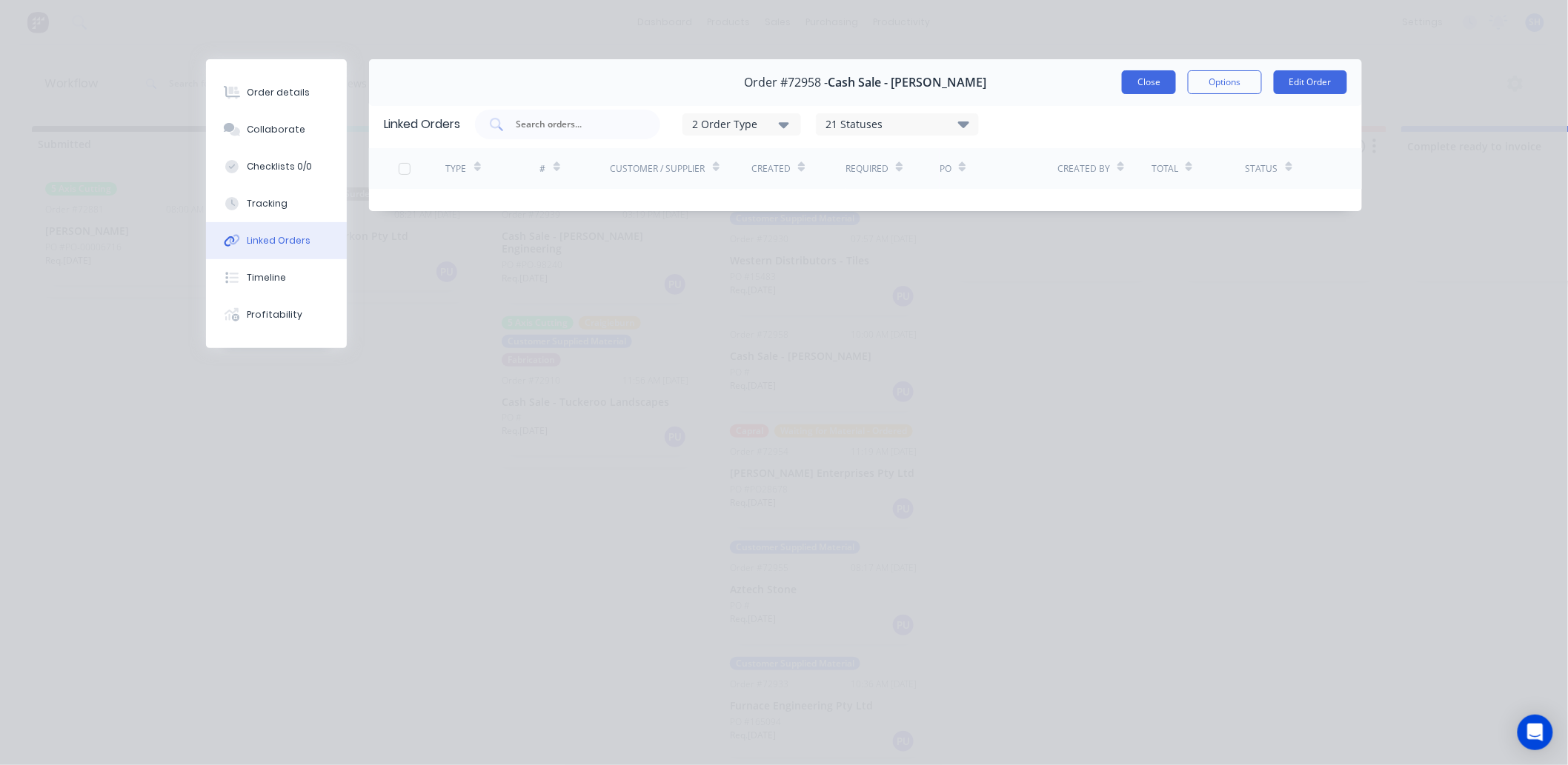
click at [1156, 82] on button "Close" at bounding box center [1148, 82] width 55 height 24
